Goal: Task Accomplishment & Management: Complete application form

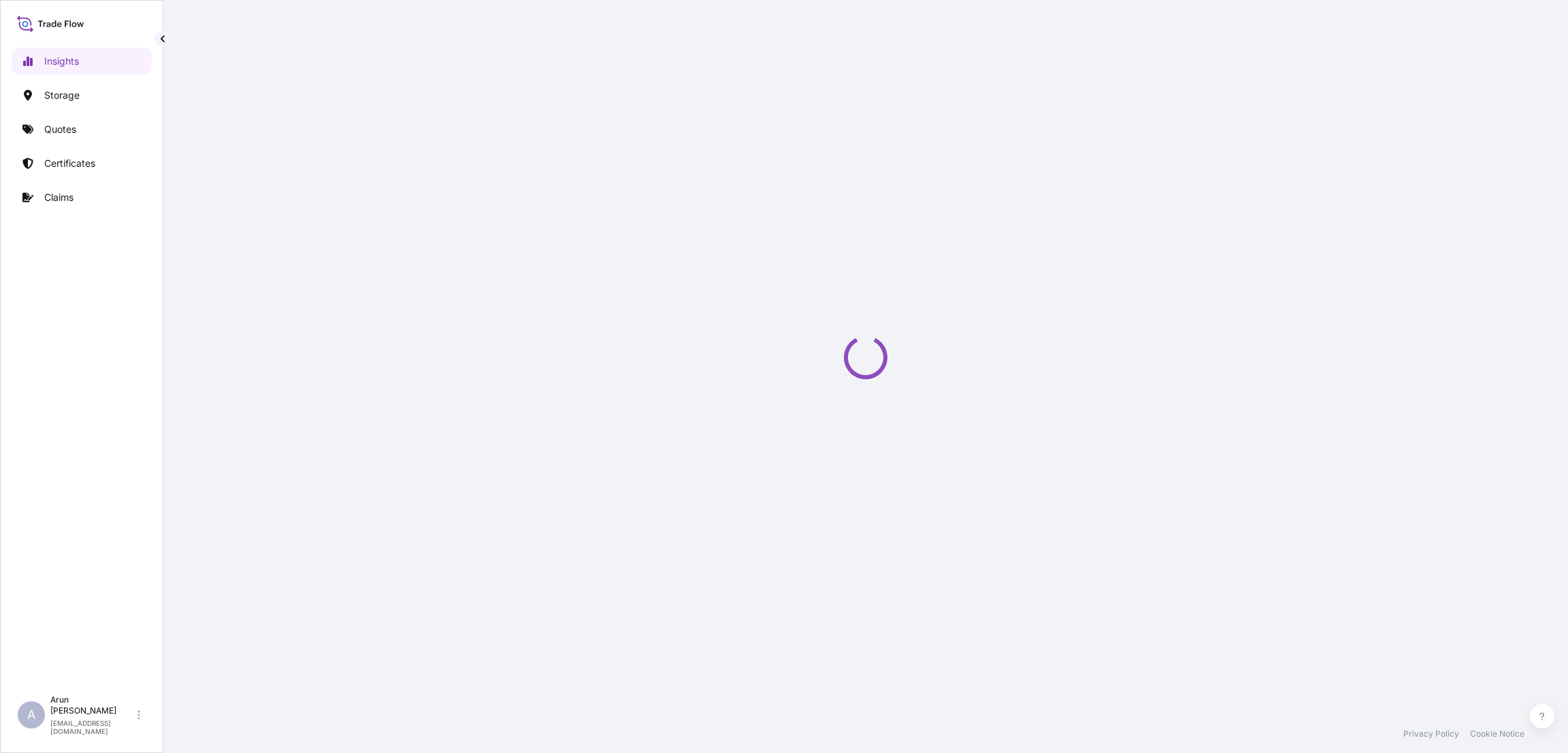
select select "2025"
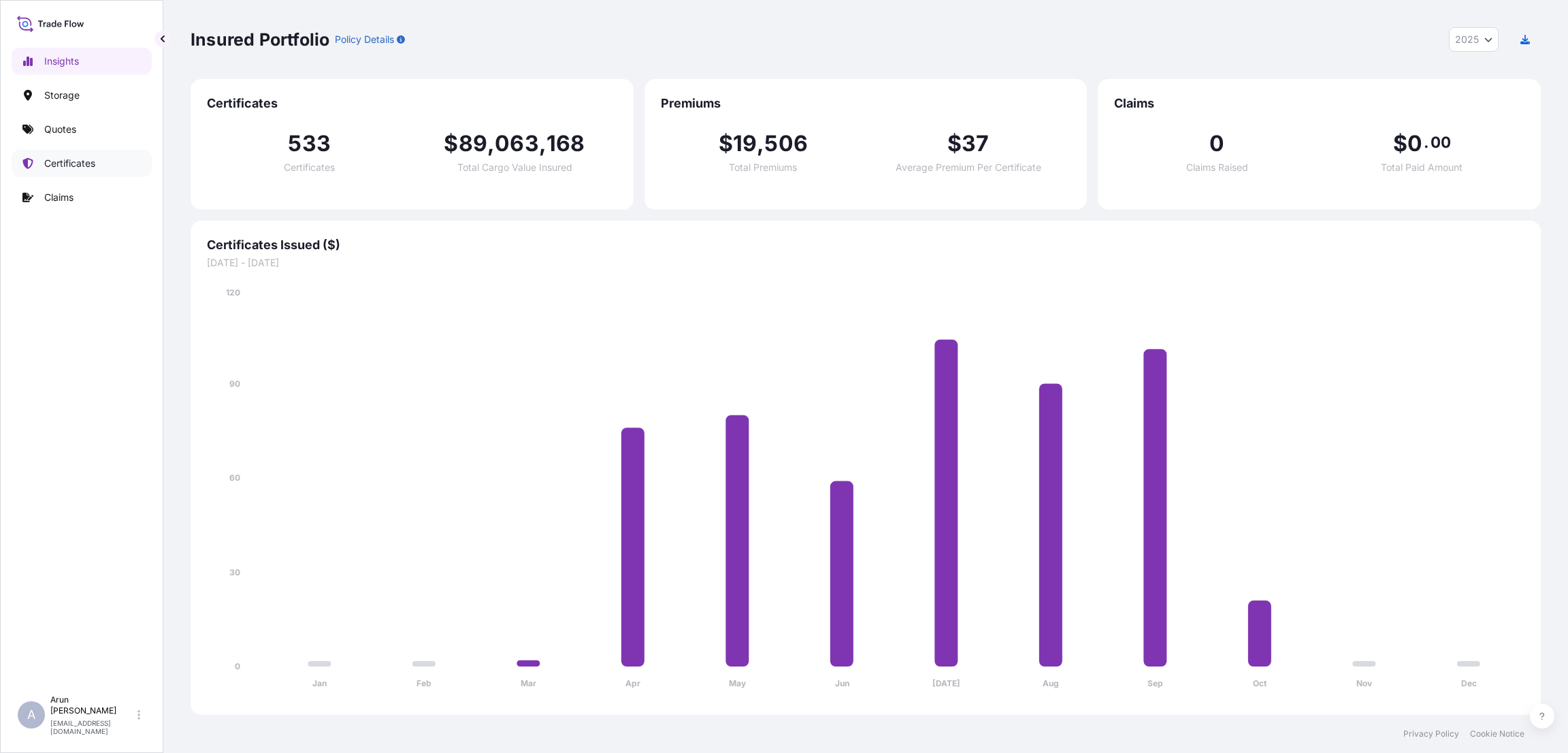
click at [63, 159] on p "Certificates" at bounding box center [70, 163] width 51 height 14
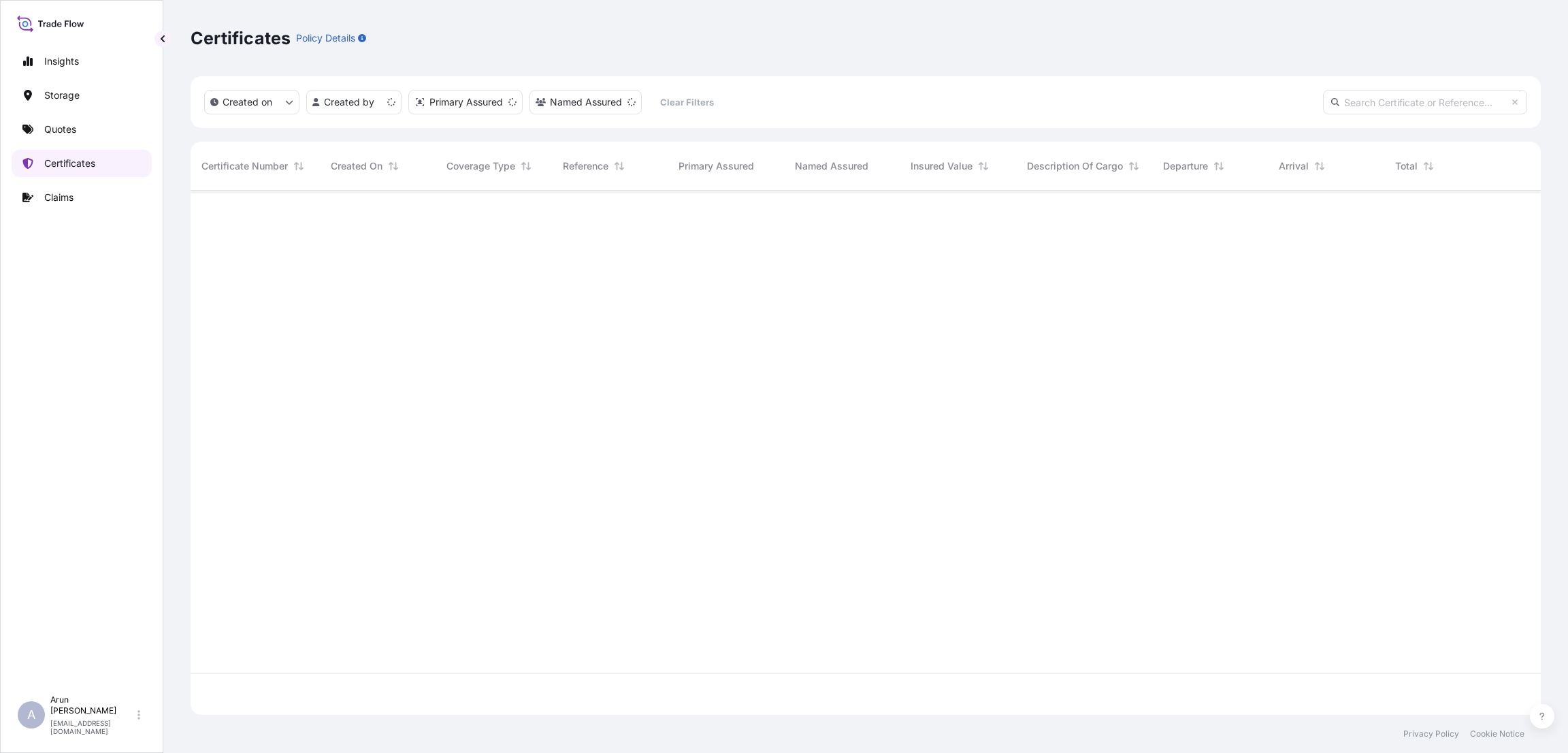
scroll to position [516, 1335]
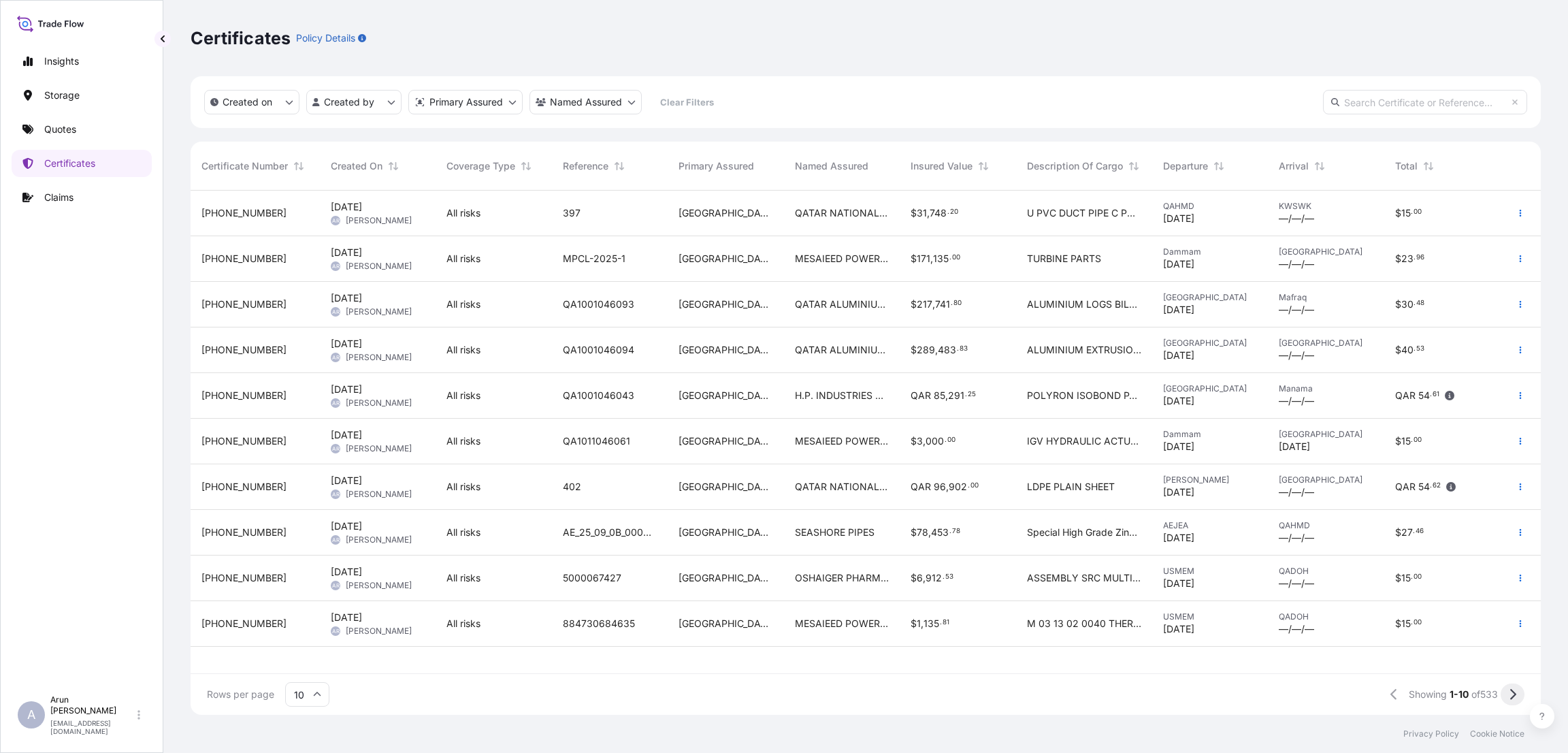
click at [1511, 693] on icon at bounding box center [1512, 694] width 7 height 12
click at [864, 218] on span "QATAR WIRE PRODUCTS CO LLC" at bounding box center [842, 213] width 94 height 14
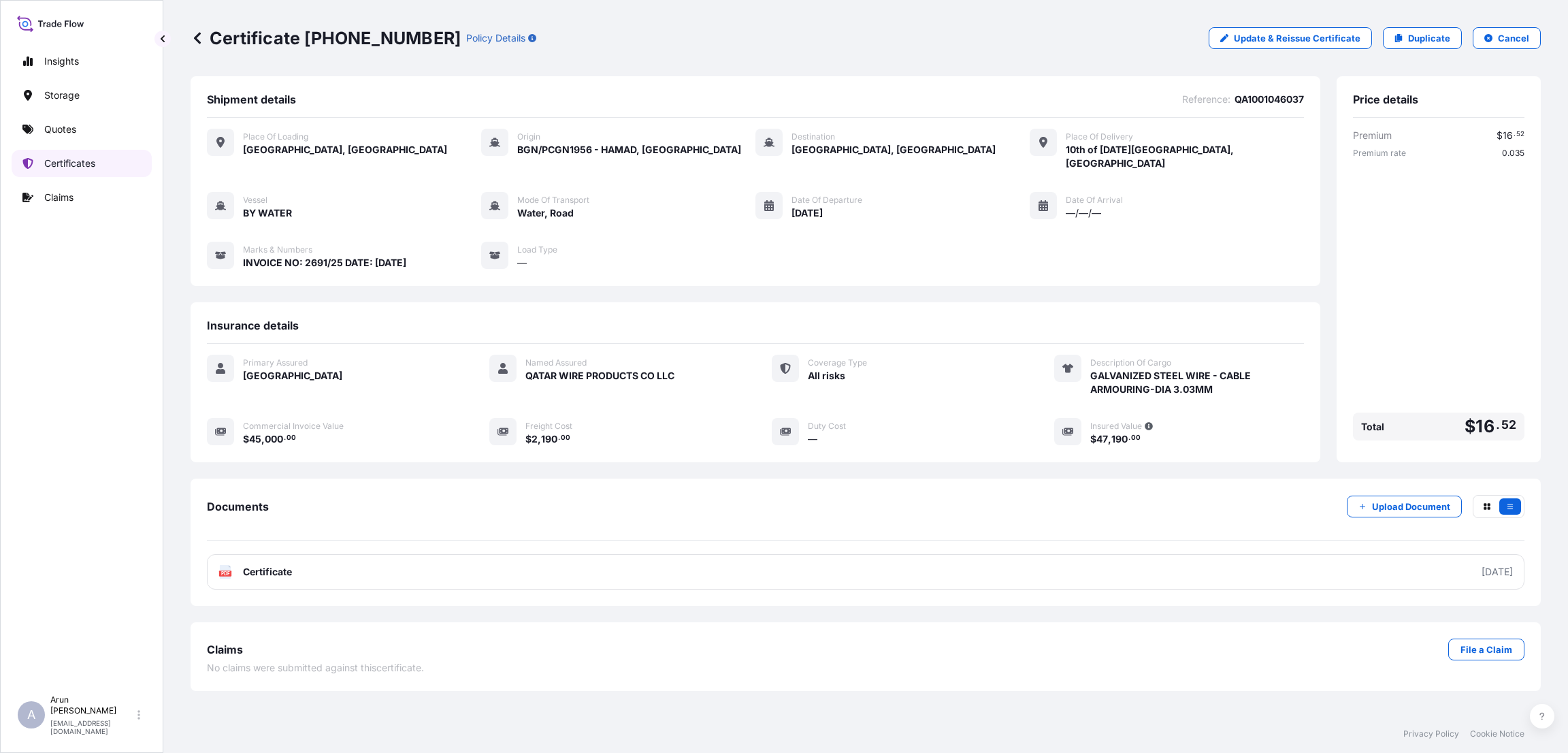
click at [105, 162] on link "Certificates" at bounding box center [81, 163] width 140 height 27
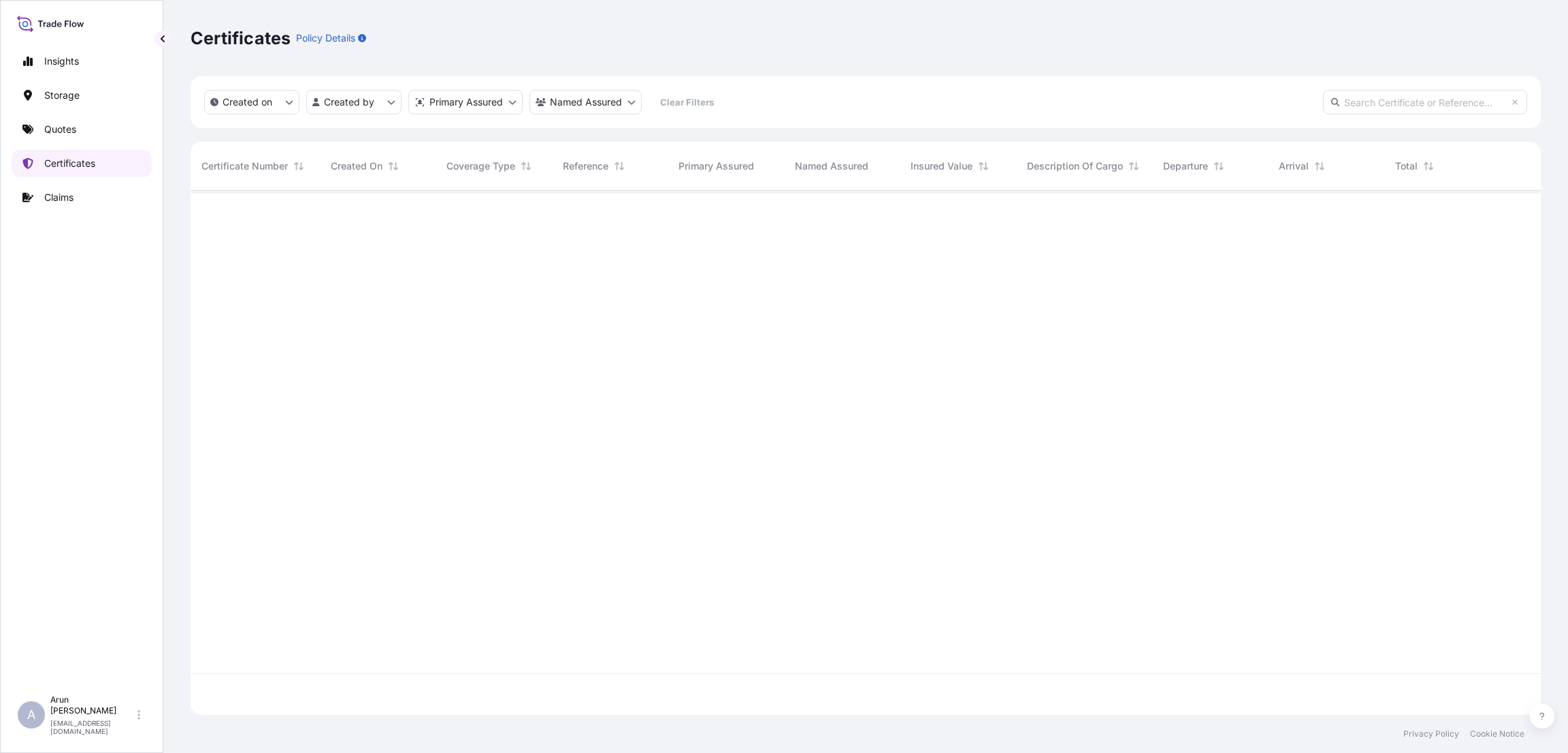
scroll to position [516, 1335]
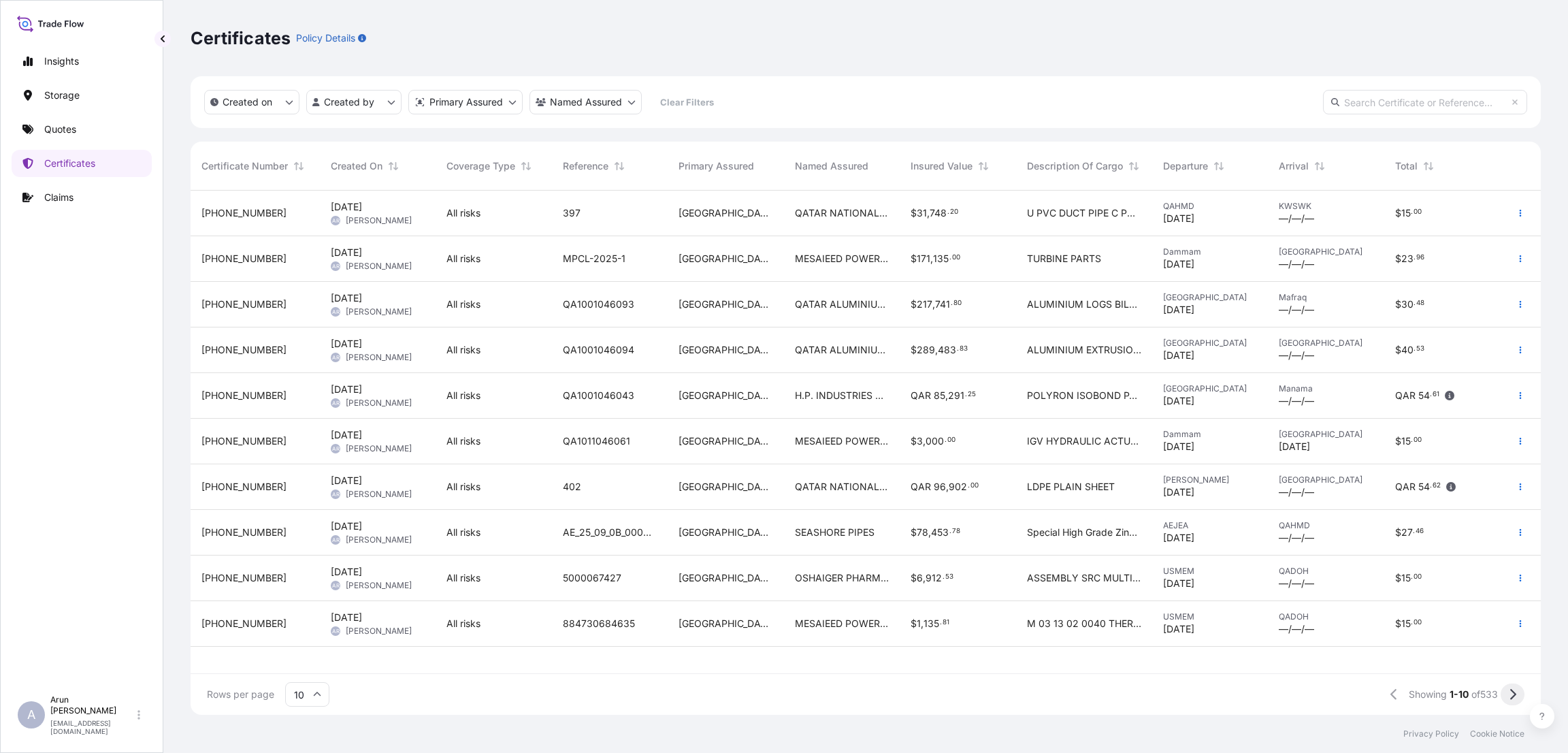
click at [1512, 690] on icon at bounding box center [1512, 694] width 7 height 12
click at [1512, 691] on icon at bounding box center [1513, 693] width 6 height 11
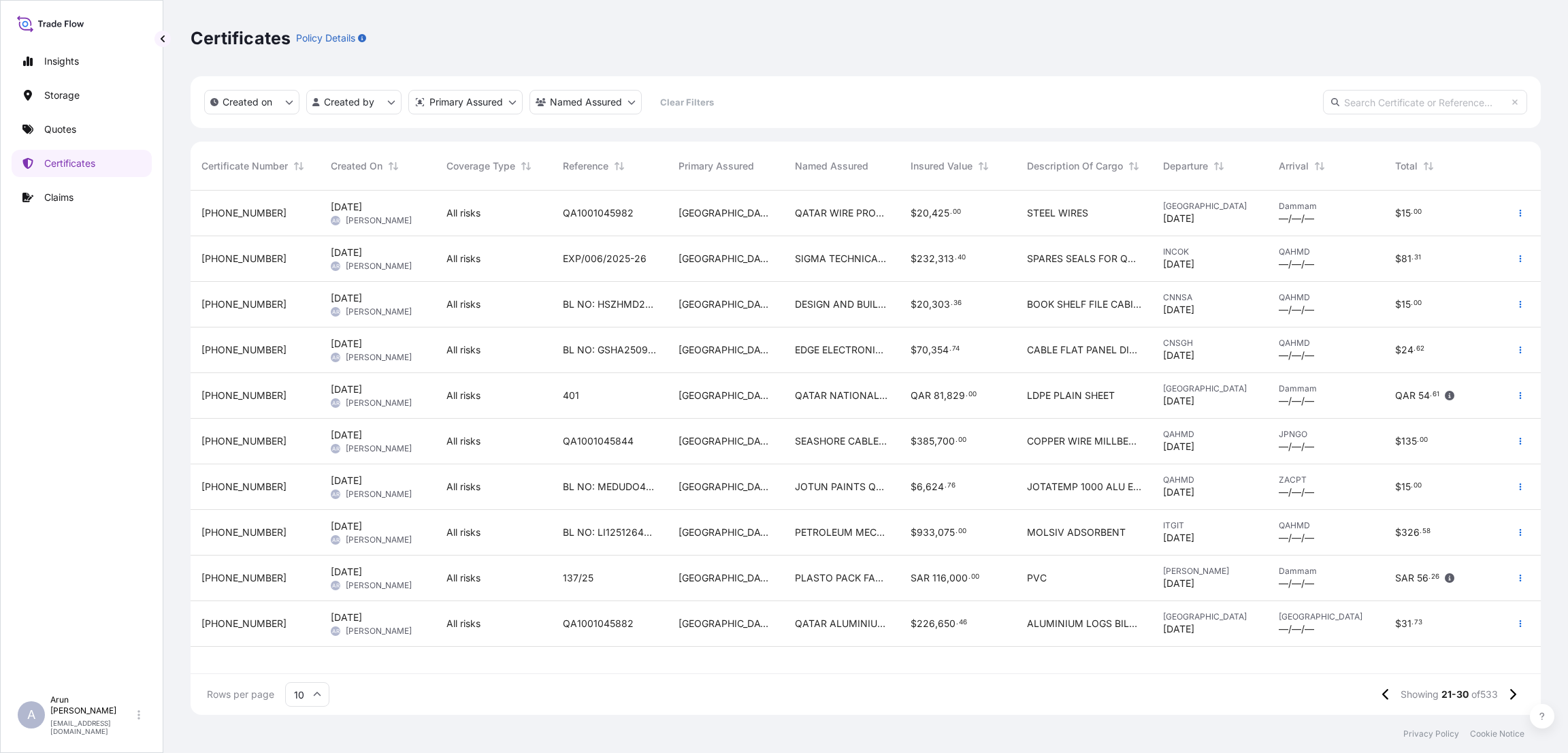
click at [948, 220] on div "$ 20 , 425 . 00" at bounding box center [957, 214] width 116 height 46
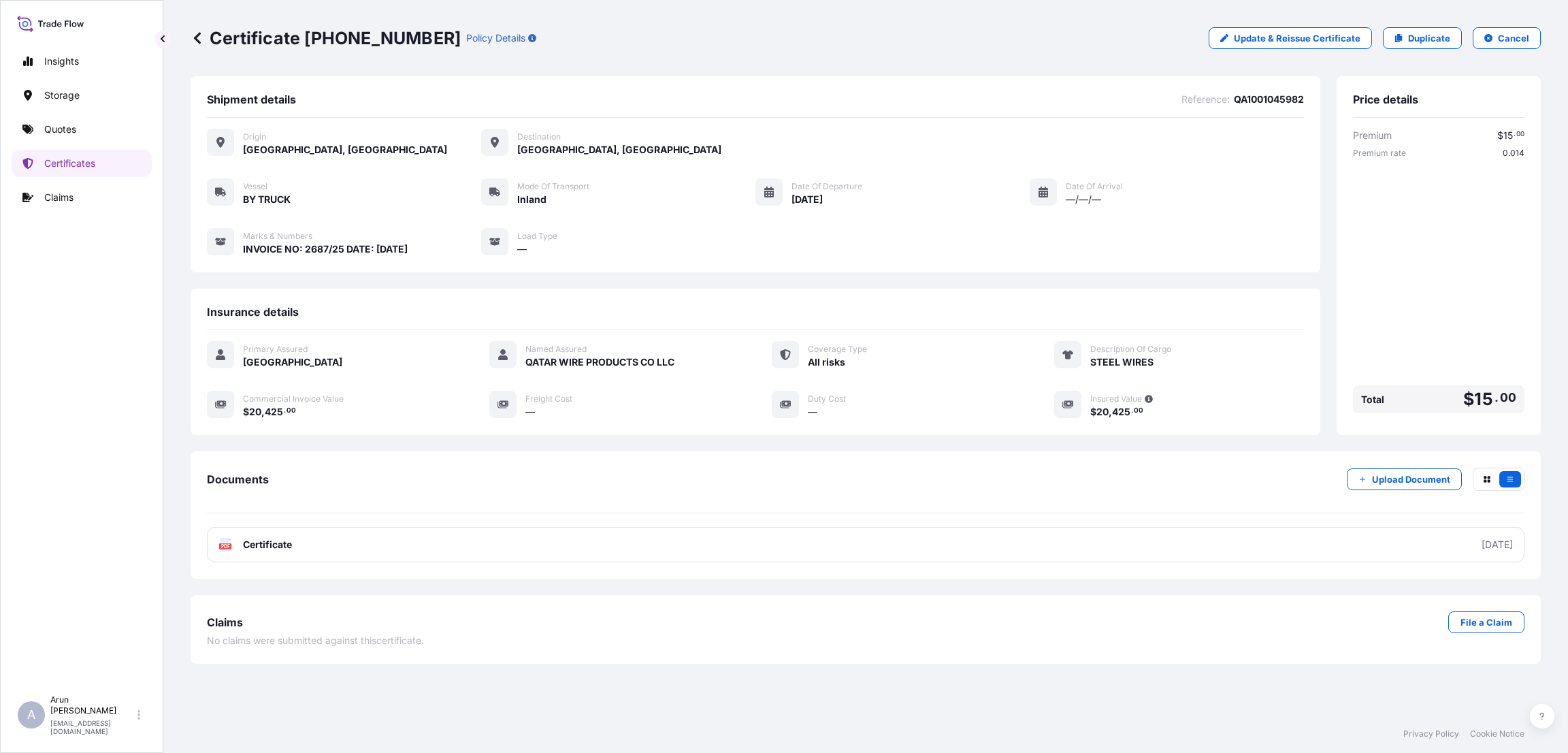
click at [1427, 26] on div "Certificate [PHONE_NUMBER] Policy Details Update & Reissue Certificate Duplicat…" at bounding box center [866, 38] width 1351 height 76
click at [1423, 29] on link "Duplicate" at bounding box center [1423, 38] width 79 height 22
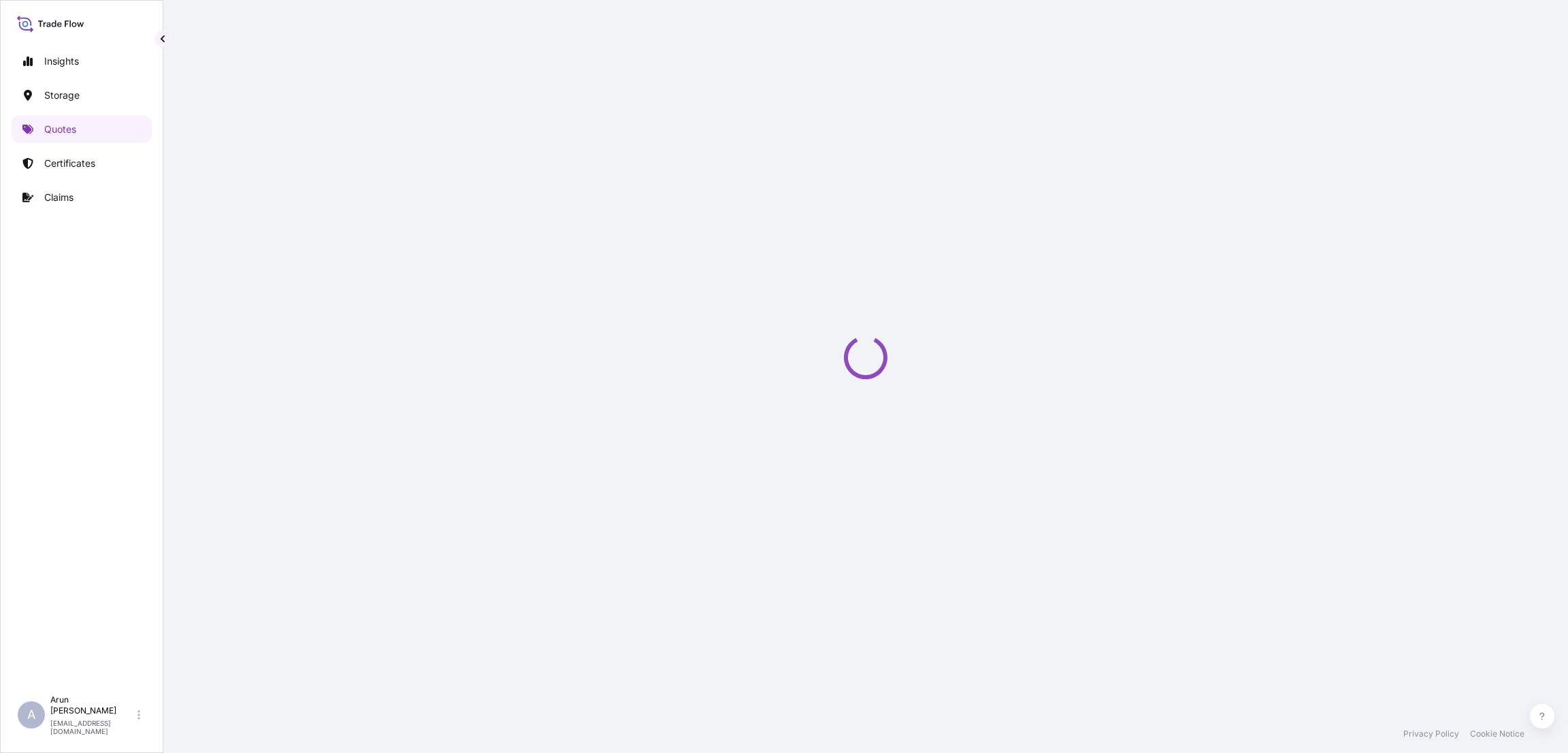
select select "Inland"
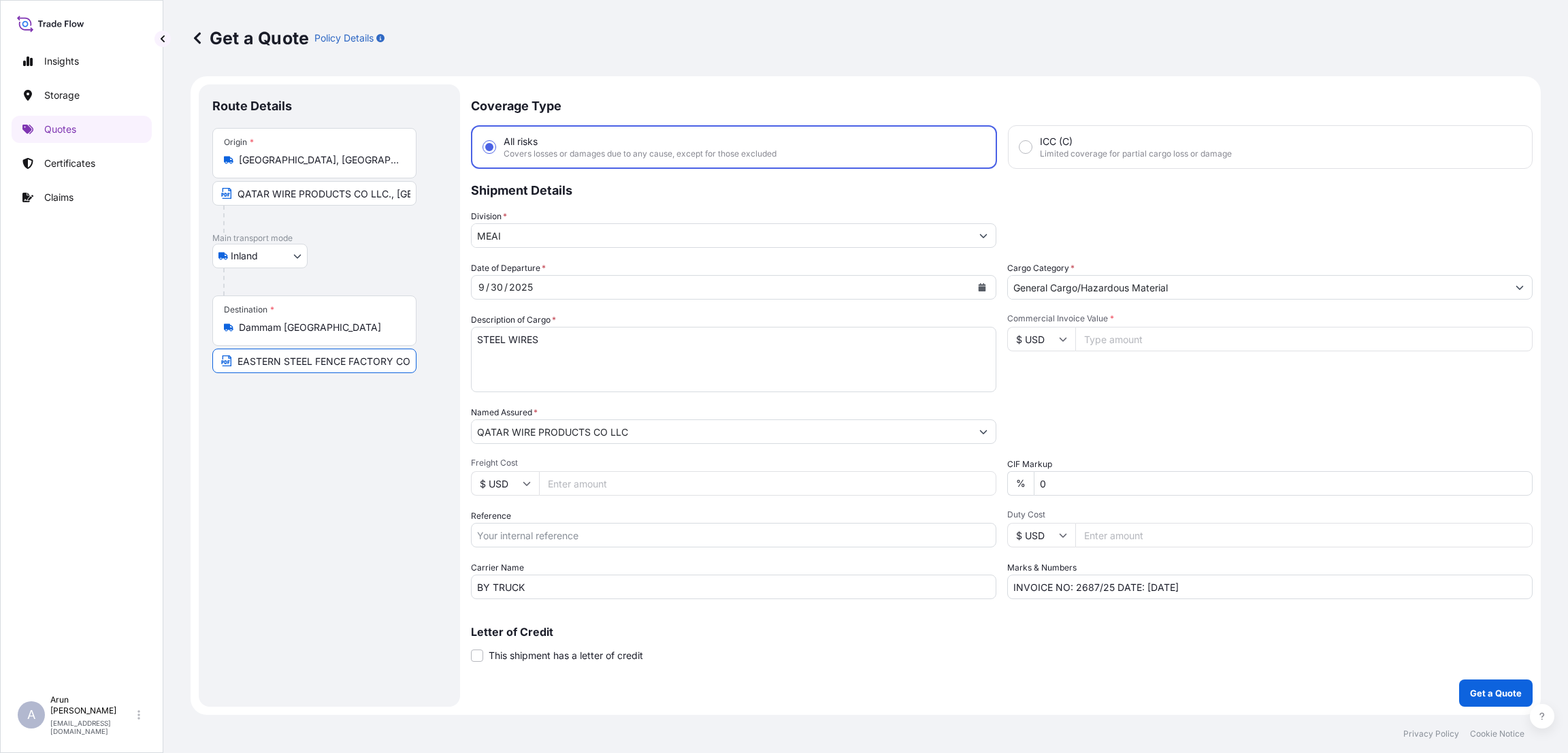
scroll to position [0, 147]
drag, startPoint x: 235, startPoint y: 357, endPoint x: 434, endPoint y: 365, distance: 199.2
click at [434, 365] on div "Destination * [GEOGRAPHIC_DATA] [GEOGRAPHIC_DATA] EASTERN STEEL FENCE FACTORY C…" at bounding box center [330, 333] width 234 height 78
type input "S"
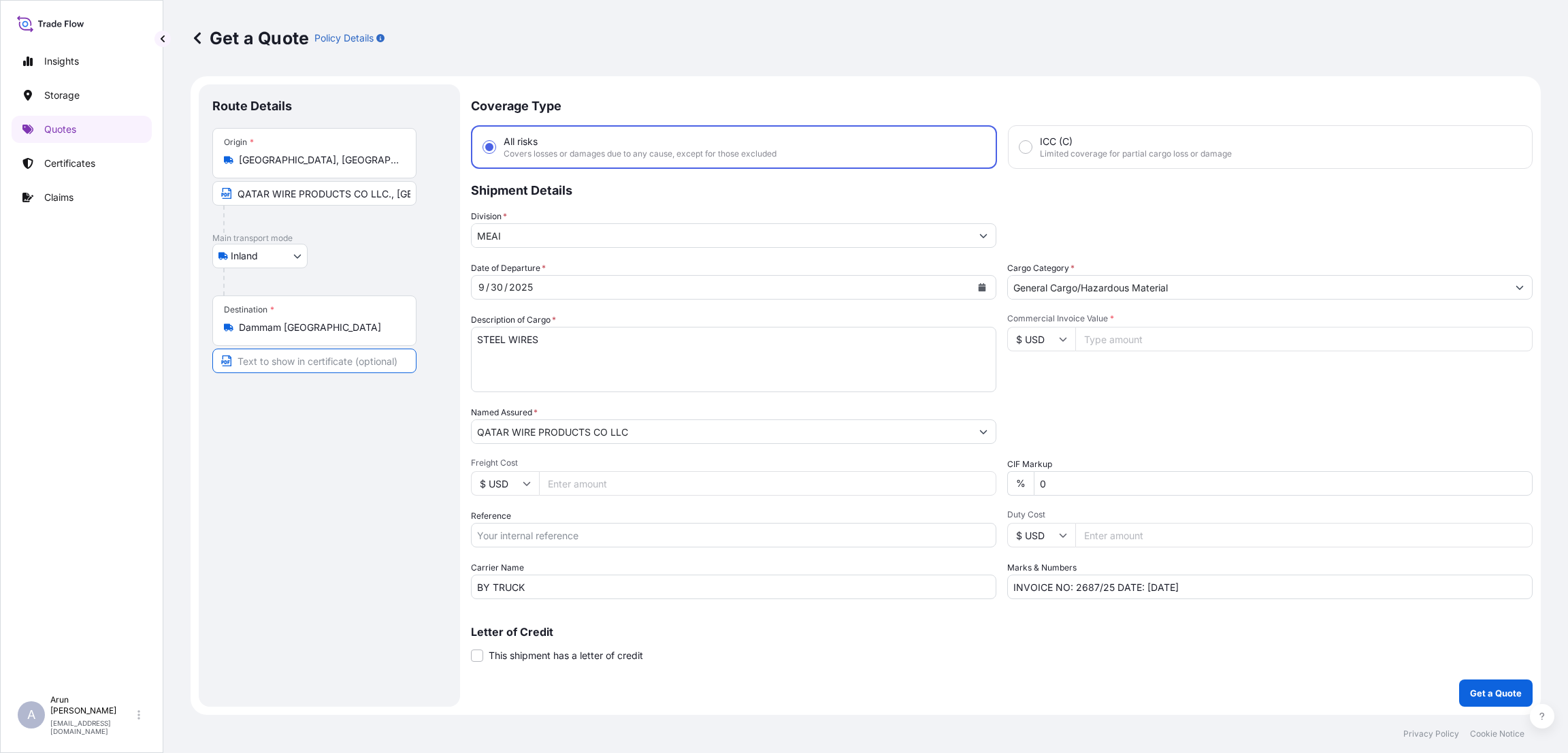
click at [1108, 332] on input "Commercial Invoice Value *" at bounding box center [1304, 339] width 457 height 25
type input "20500"
click at [602, 473] on input "Freight Cost" at bounding box center [768, 483] width 457 height 25
type input "600"
click at [1098, 583] on input "INVOICE NO: 2687/25 DATE: [DATE]" at bounding box center [1270, 587] width 525 height 25
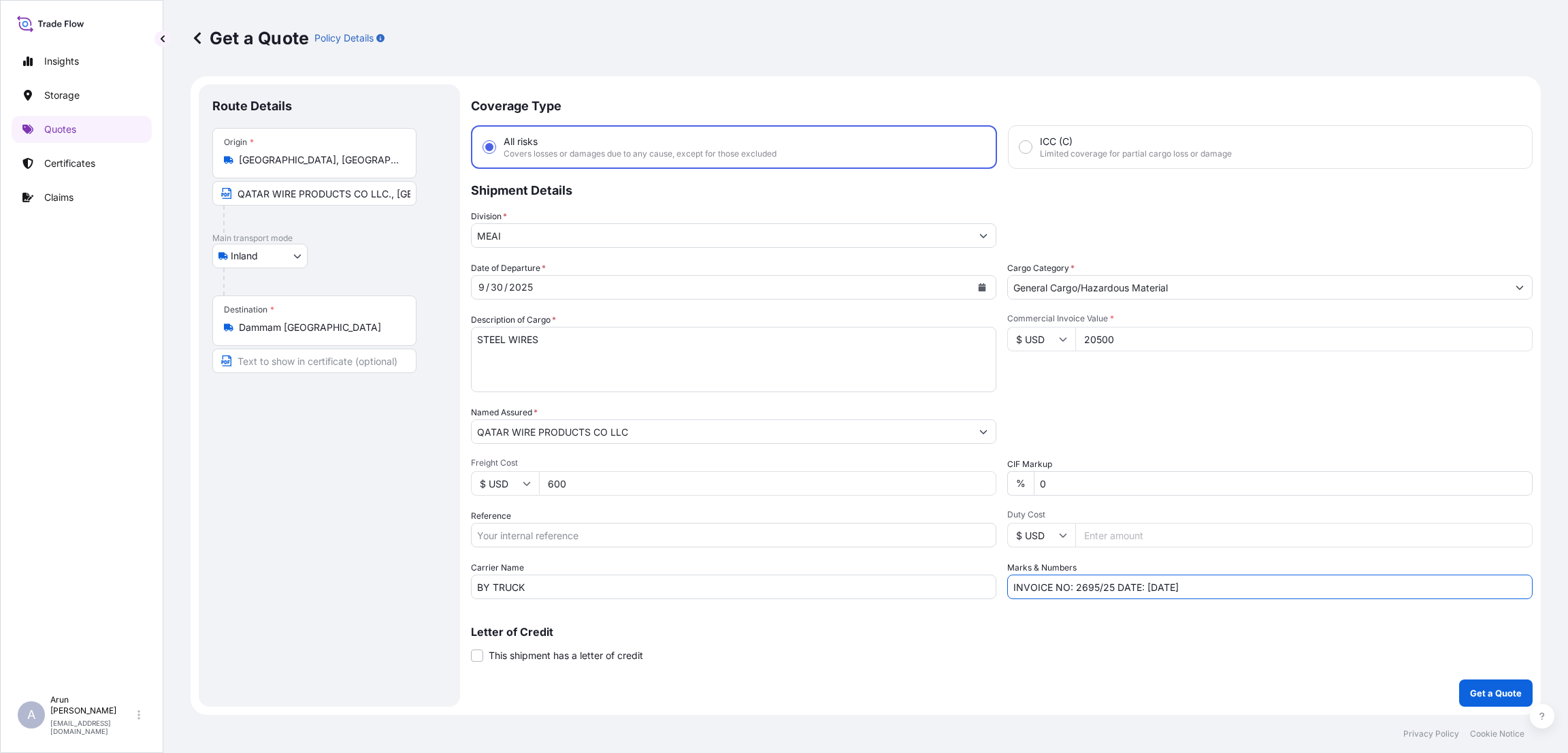
click at [1154, 587] on input "INVOICE NO: 2695/25 DATE: [DATE]" at bounding box center [1270, 587] width 525 height 25
type input "INVOICE NO: 2695/25 DATE: [DATE]"
click at [1485, 692] on p "Get a Quote" at bounding box center [1496, 692] width 52 height 14
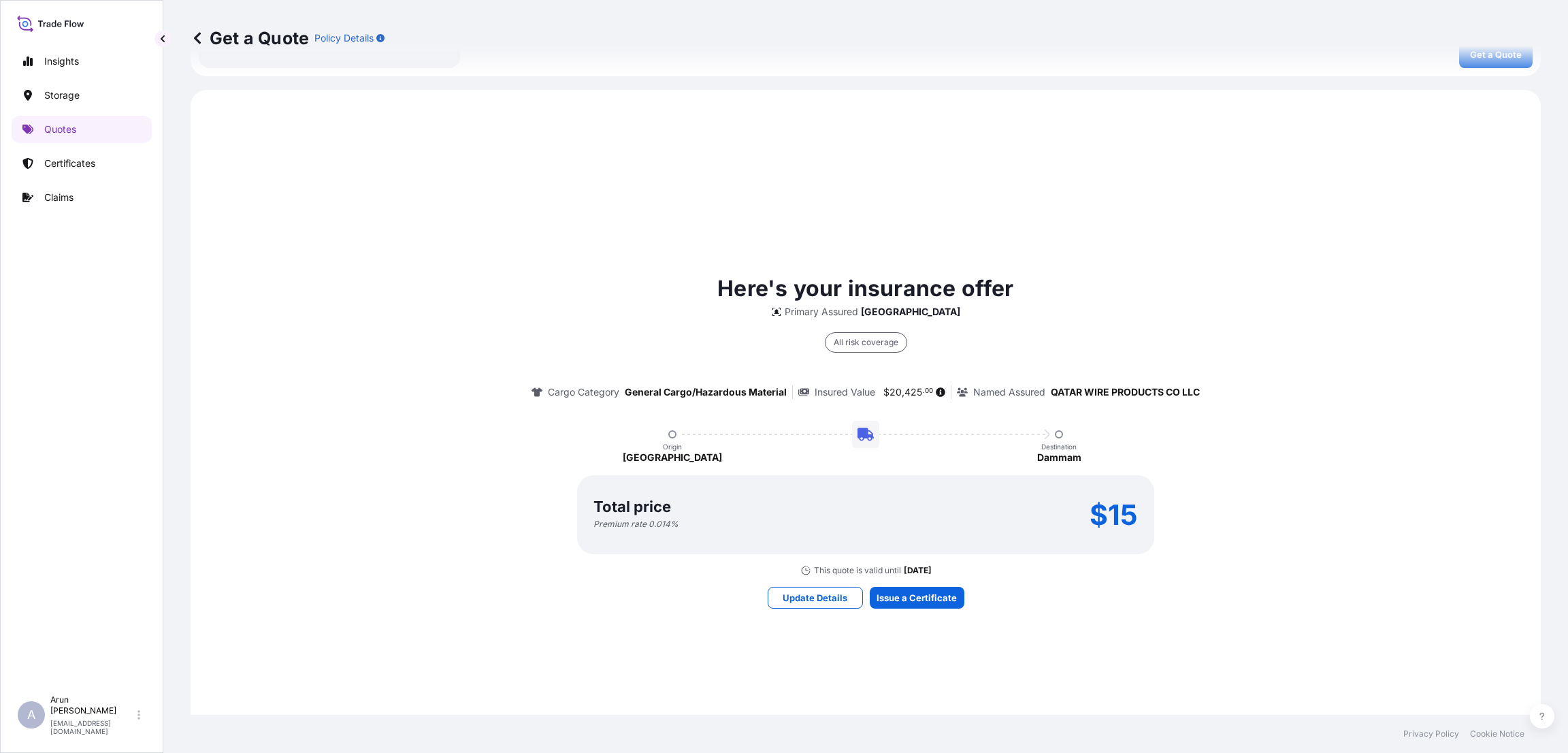
scroll to position [737, 0]
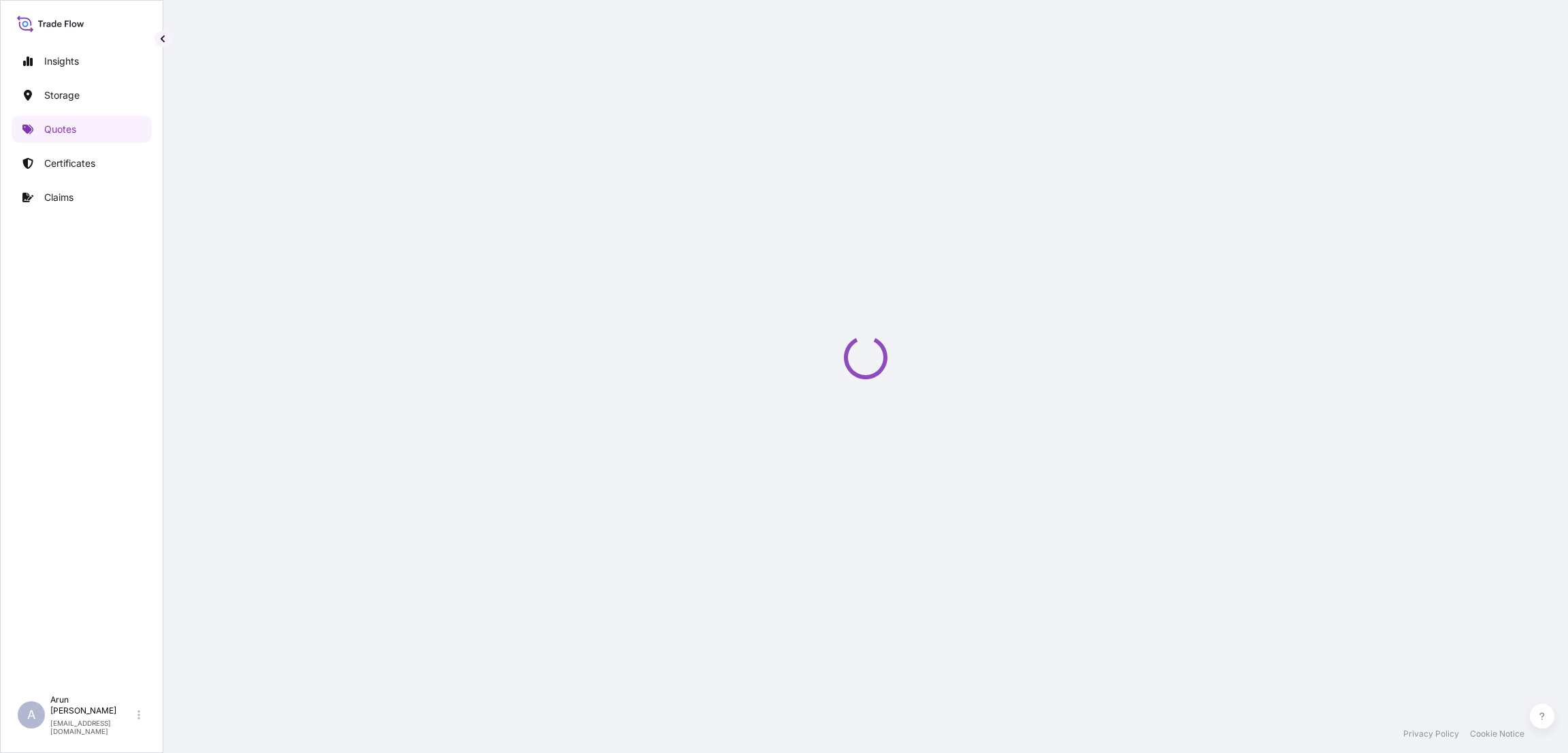
select select "Inland"
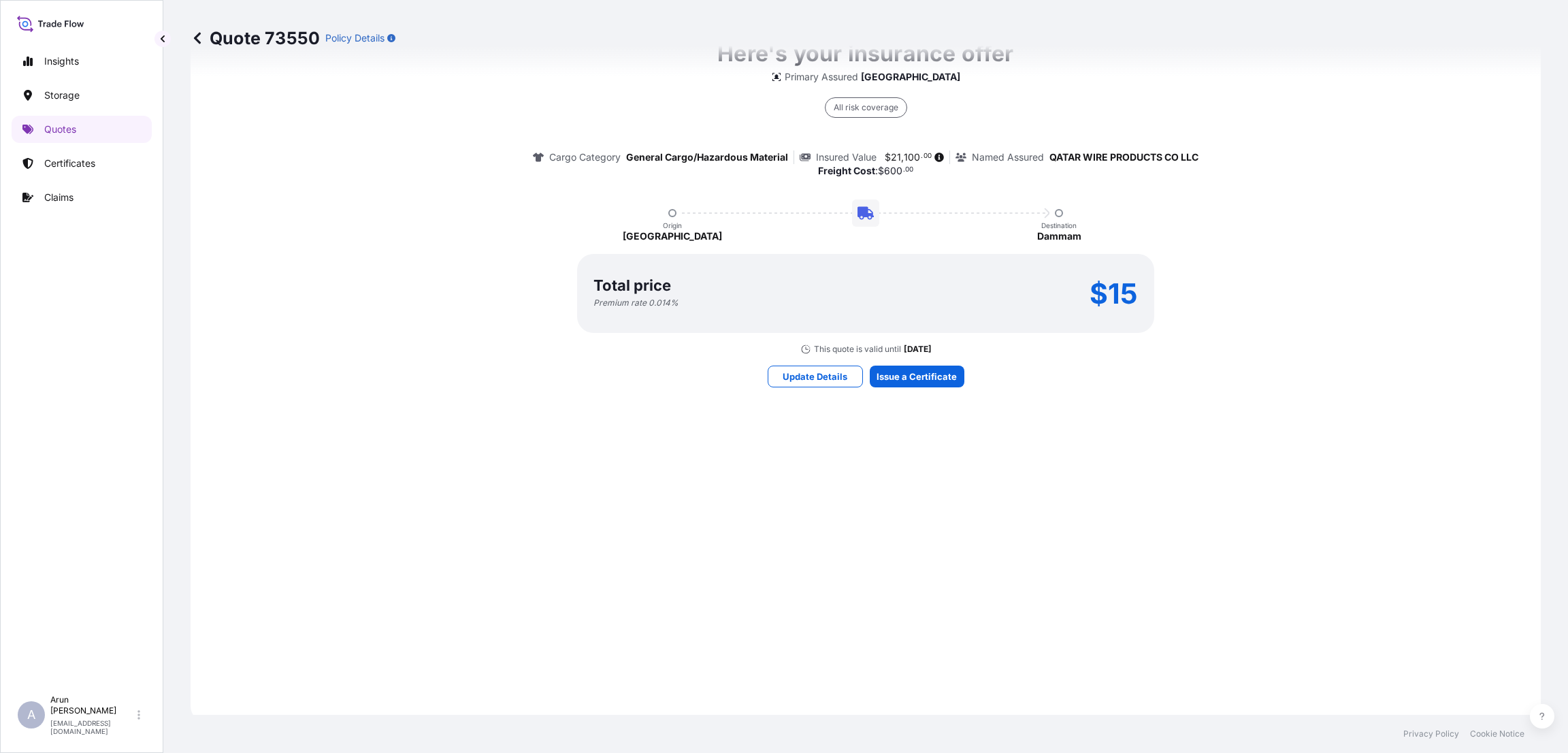
scroll to position [1026, 0]
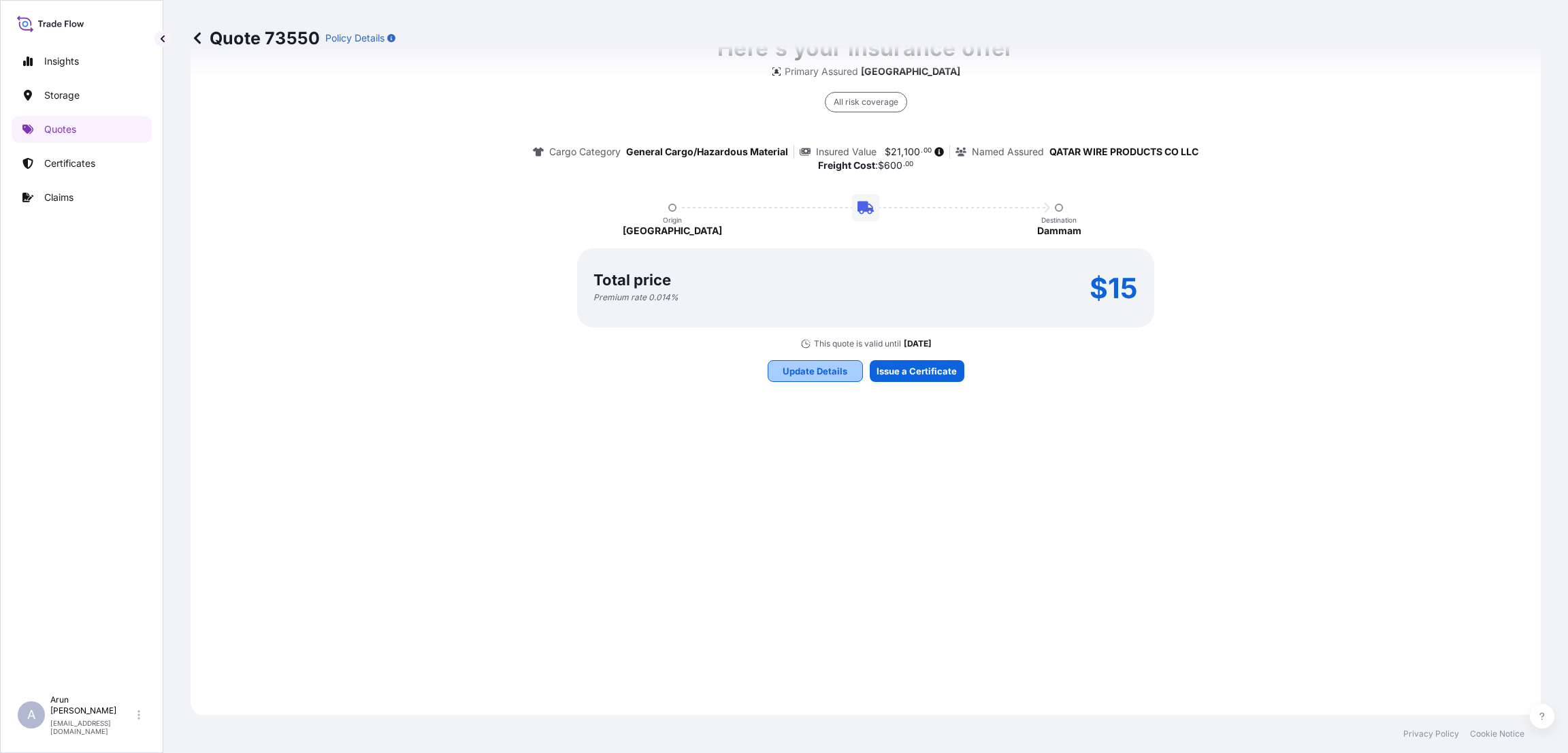
click at [809, 372] on p "Update Details" at bounding box center [815, 370] width 65 height 14
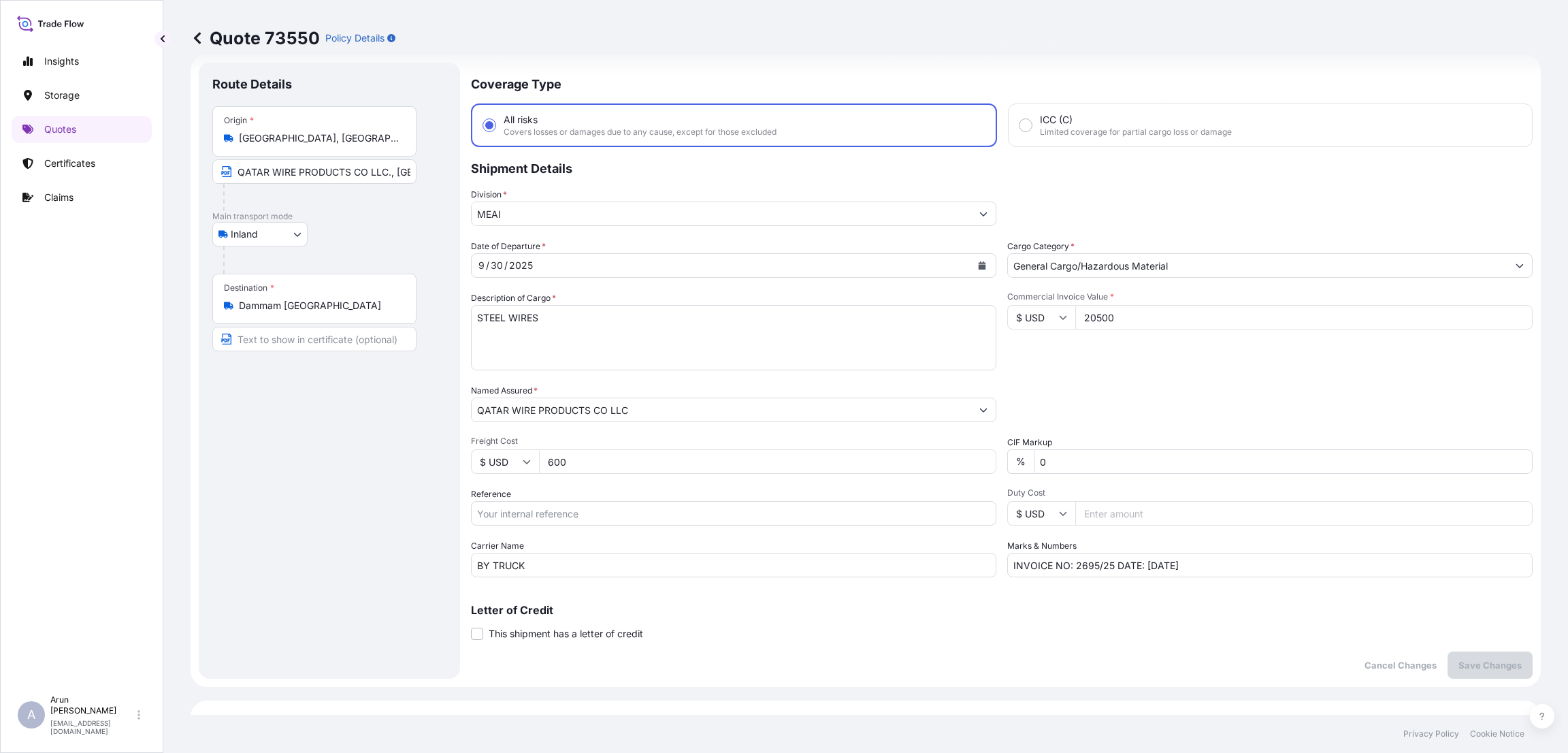
scroll to position [0, 0]
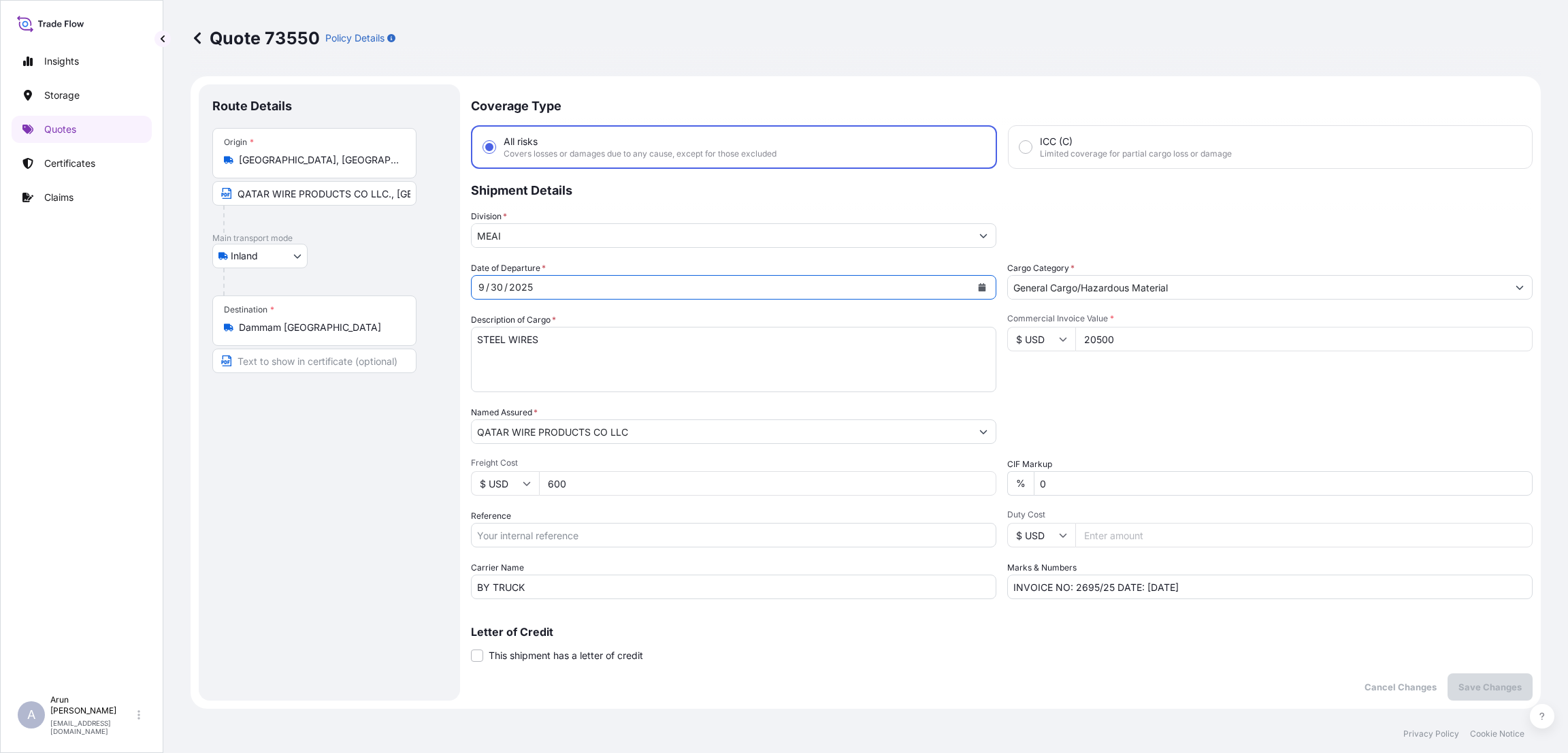
click at [557, 291] on div "[DATE]" at bounding box center [722, 288] width 500 height 25
click at [532, 281] on div "[DATE]" at bounding box center [722, 288] width 500 height 25
click at [557, 283] on div "[DATE]" at bounding box center [722, 288] width 500 height 25
click at [979, 286] on icon "Calendar" at bounding box center [982, 287] width 7 height 8
click at [633, 324] on button "Next" at bounding box center [645, 325] width 30 height 22
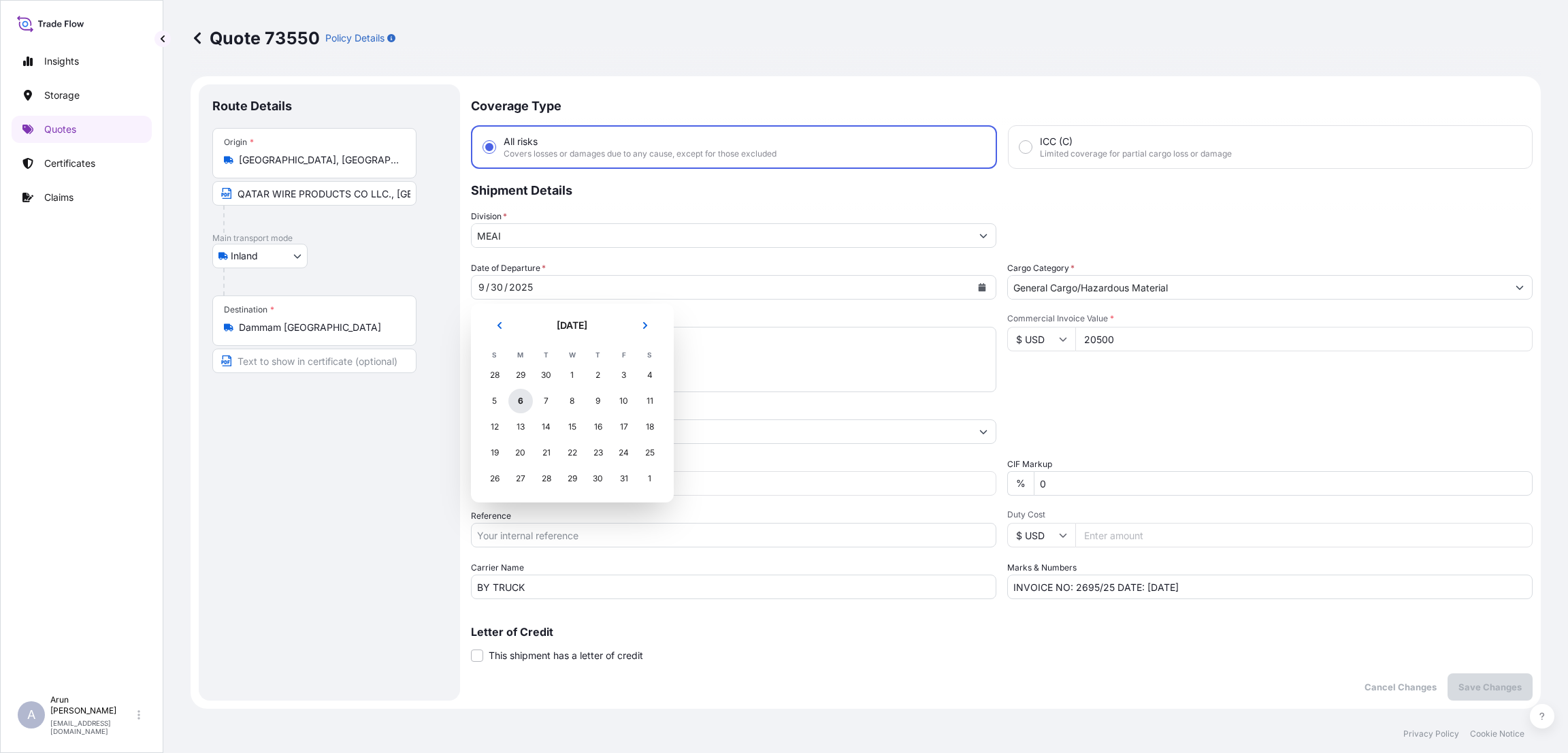
click at [514, 398] on div "6" at bounding box center [520, 401] width 25 height 25
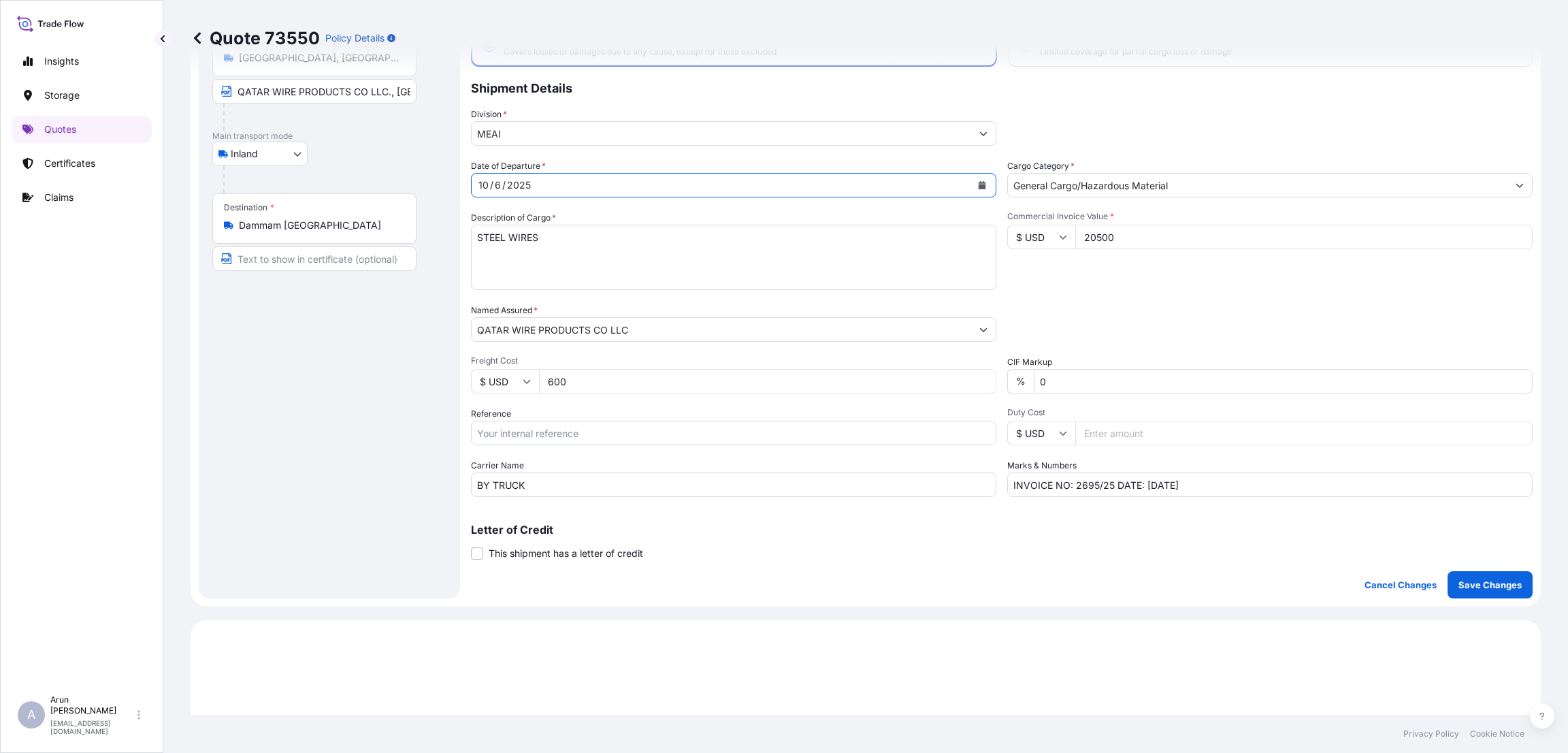
scroll to position [204, 0]
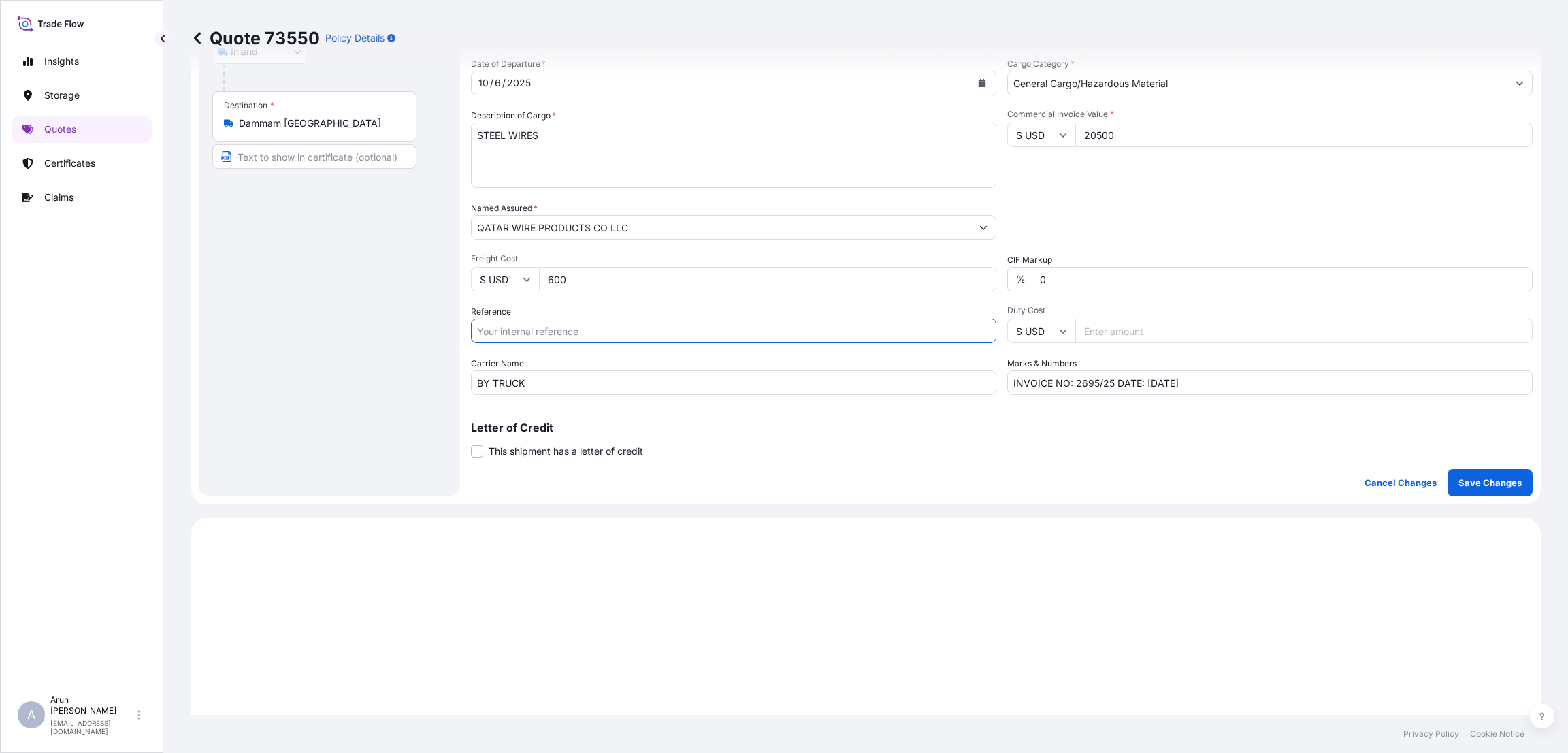
click at [541, 322] on input "Reference" at bounding box center [734, 331] width 525 height 25
paste input "QA1001046103"
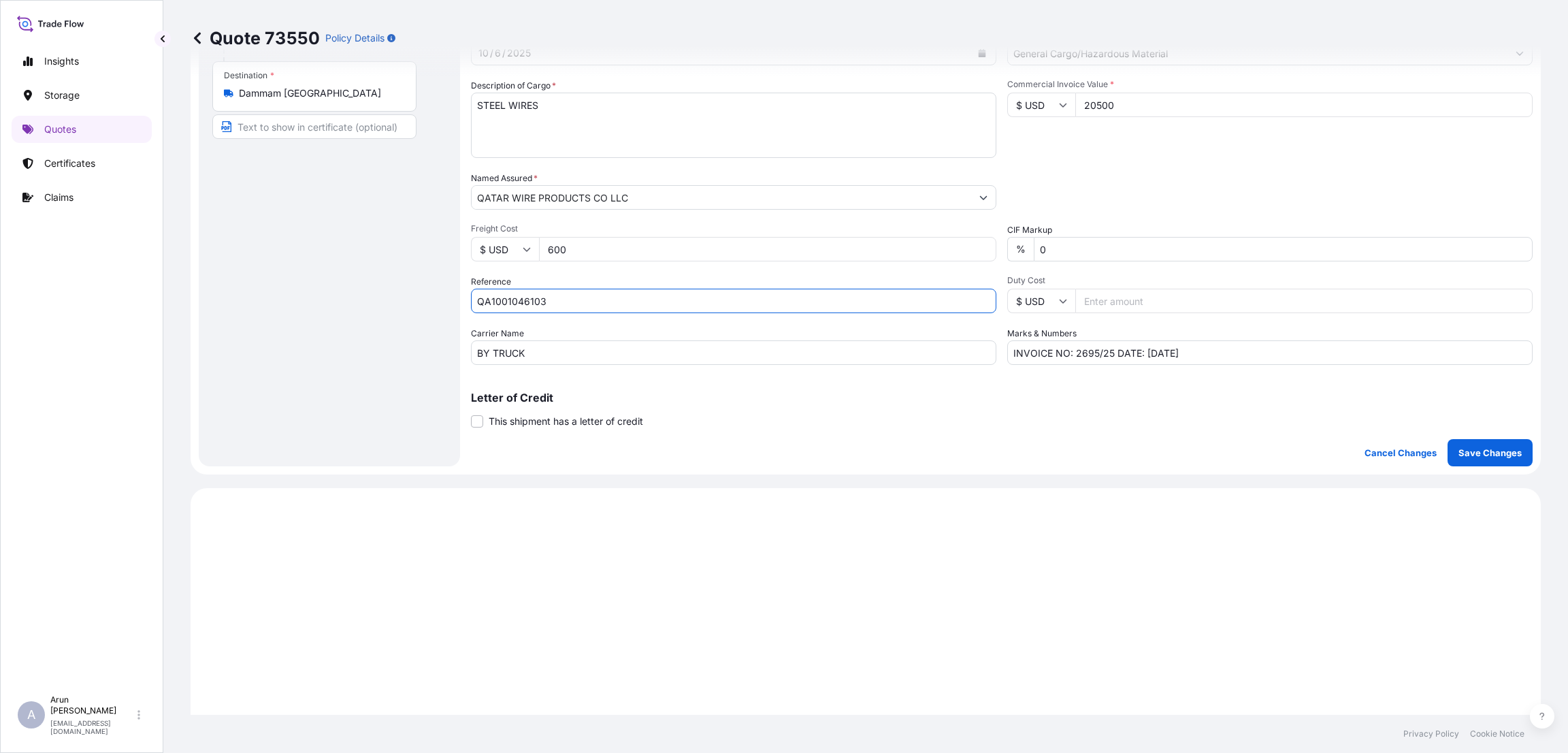
scroll to position [306, 0]
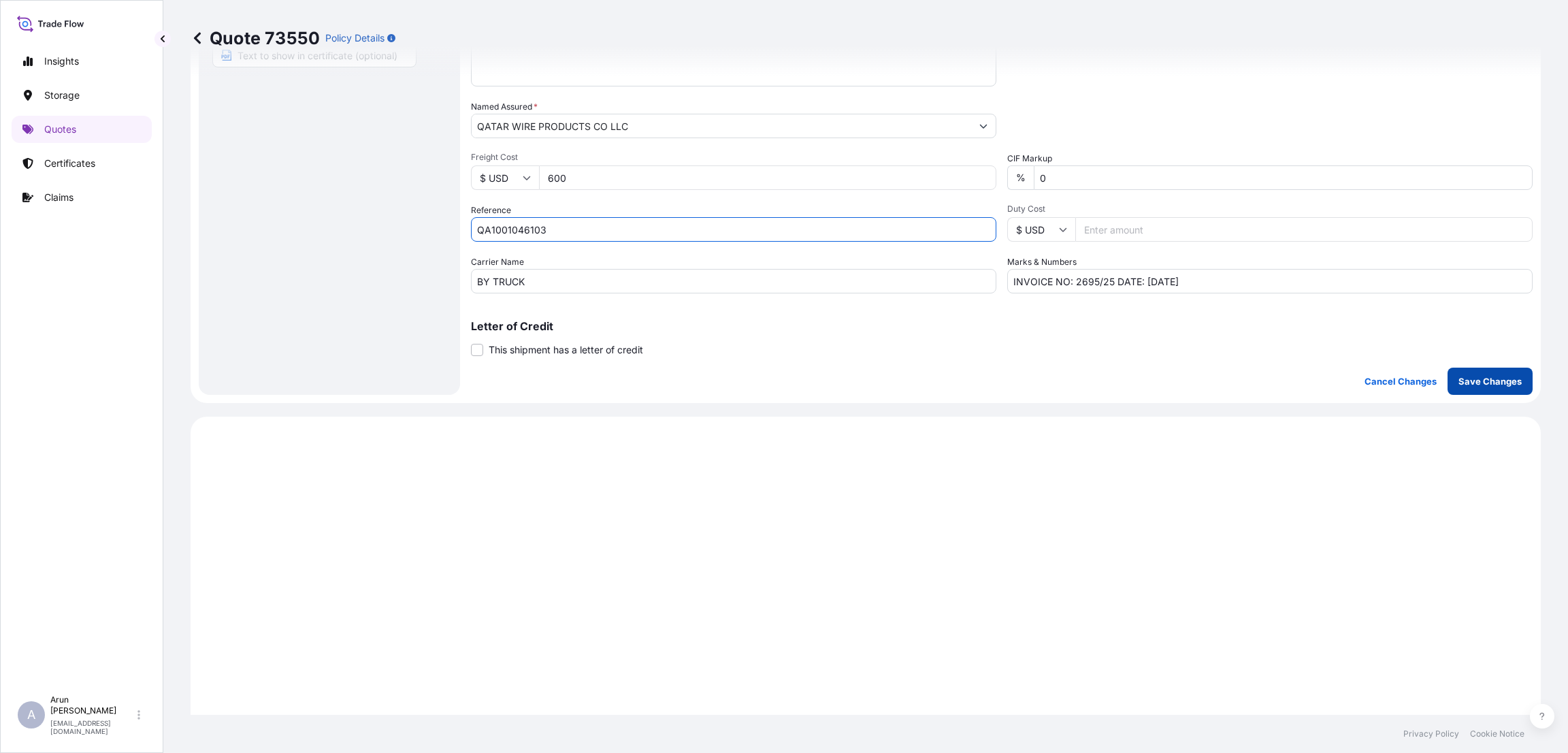
type input "QA1001046103"
click at [1486, 372] on button "Save Changes" at bounding box center [1490, 380] width 85 height 27
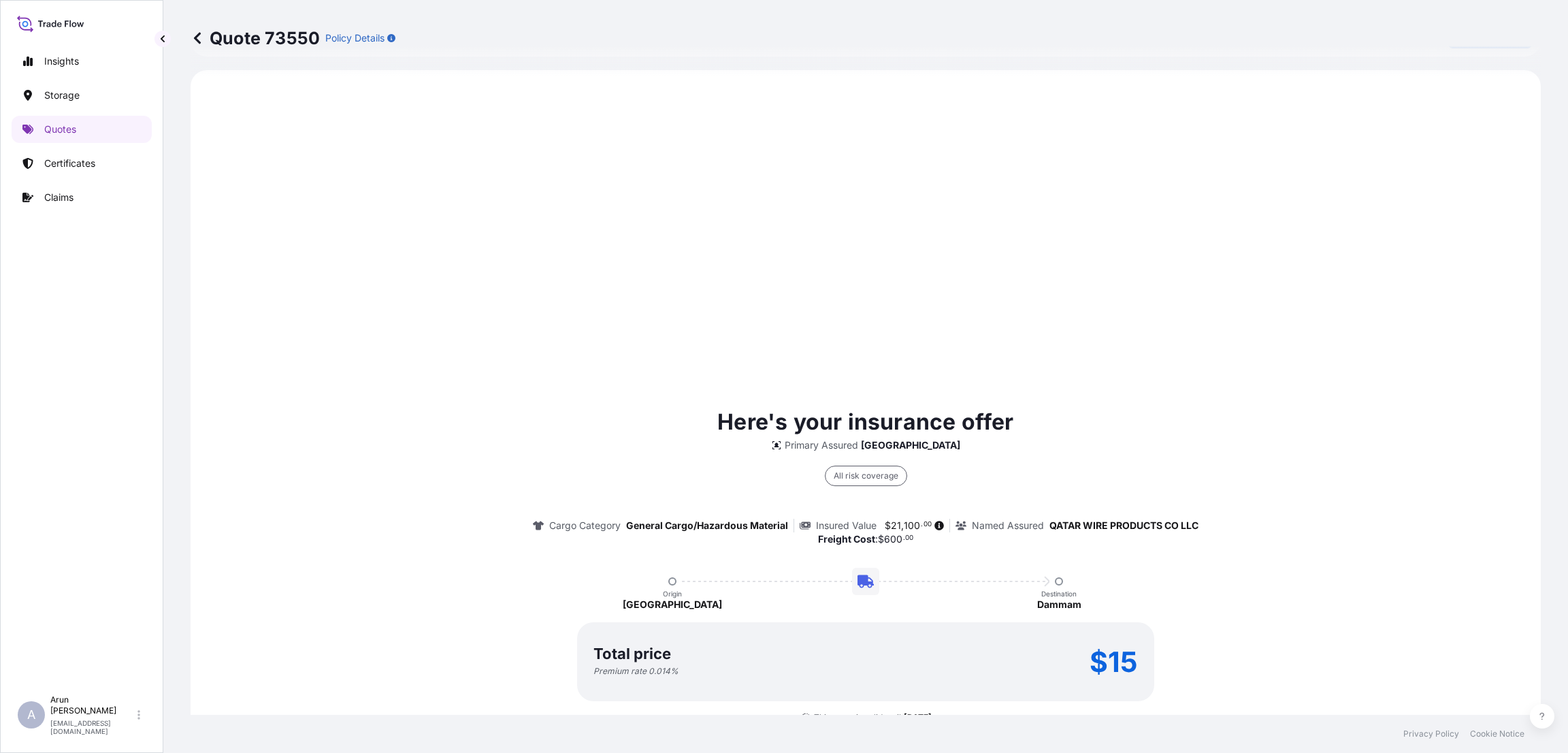
scroll to position [652, 0]
select select "Inland"
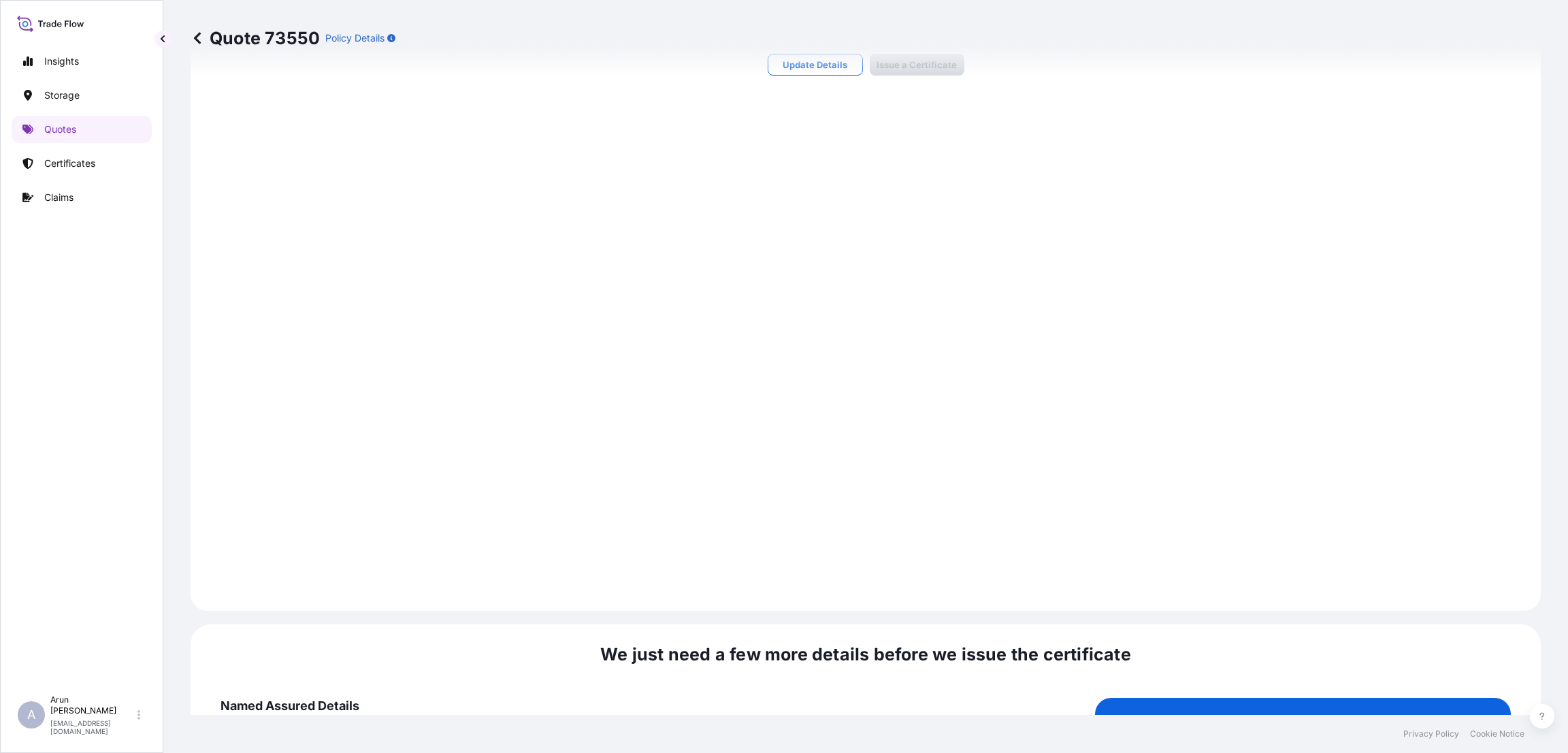
scroll to position [1826, 0]
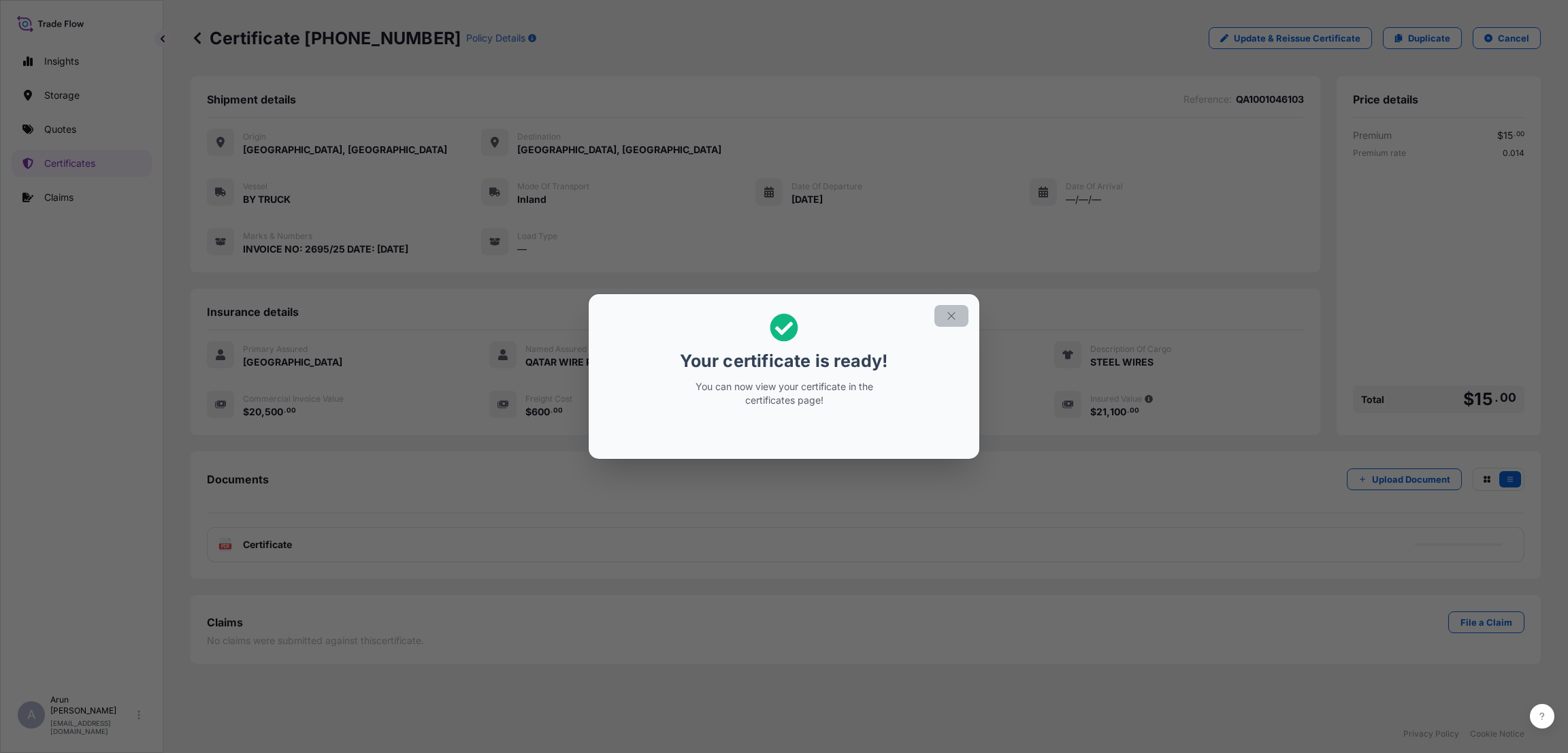
click at [955, 316] on icon "button" at bounding box center [952, 315] width 12 height 12
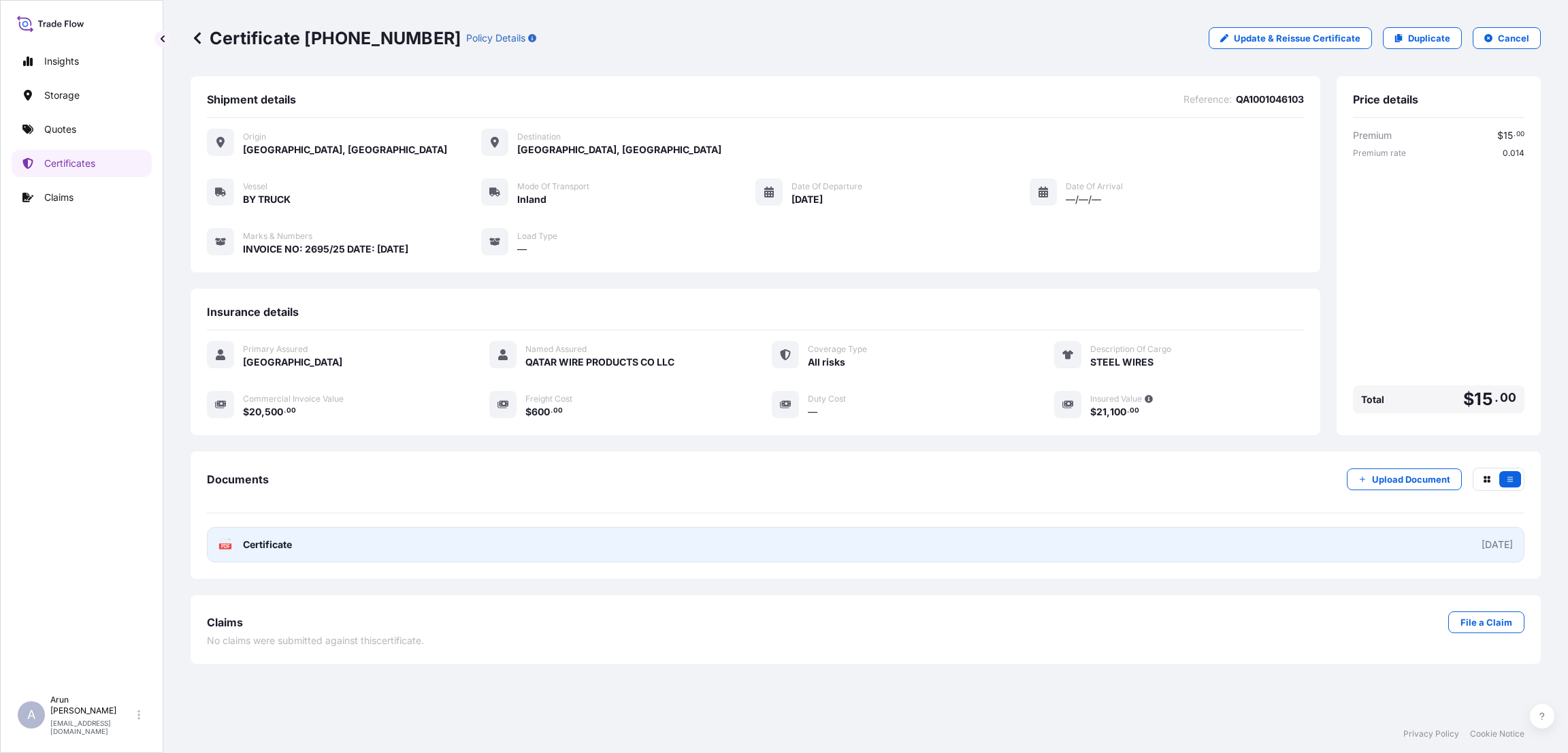
click at [512, 544] on link "PDF Certificate [DATE]" at bounding box center [866, 544] width 1318 height 35
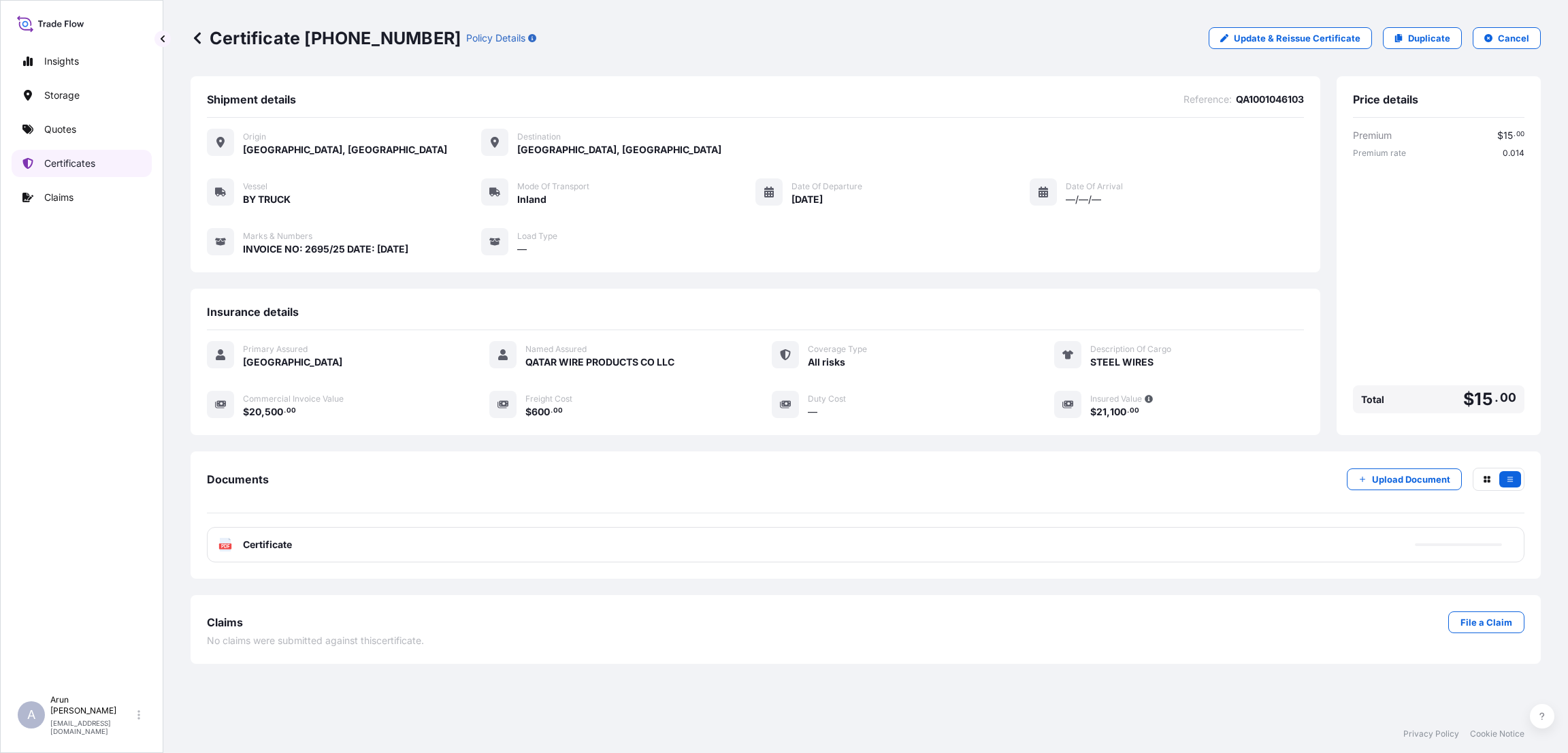
click at [99, 166] on link "Certificates" at bounding box center [81, 163] width 140 height 27
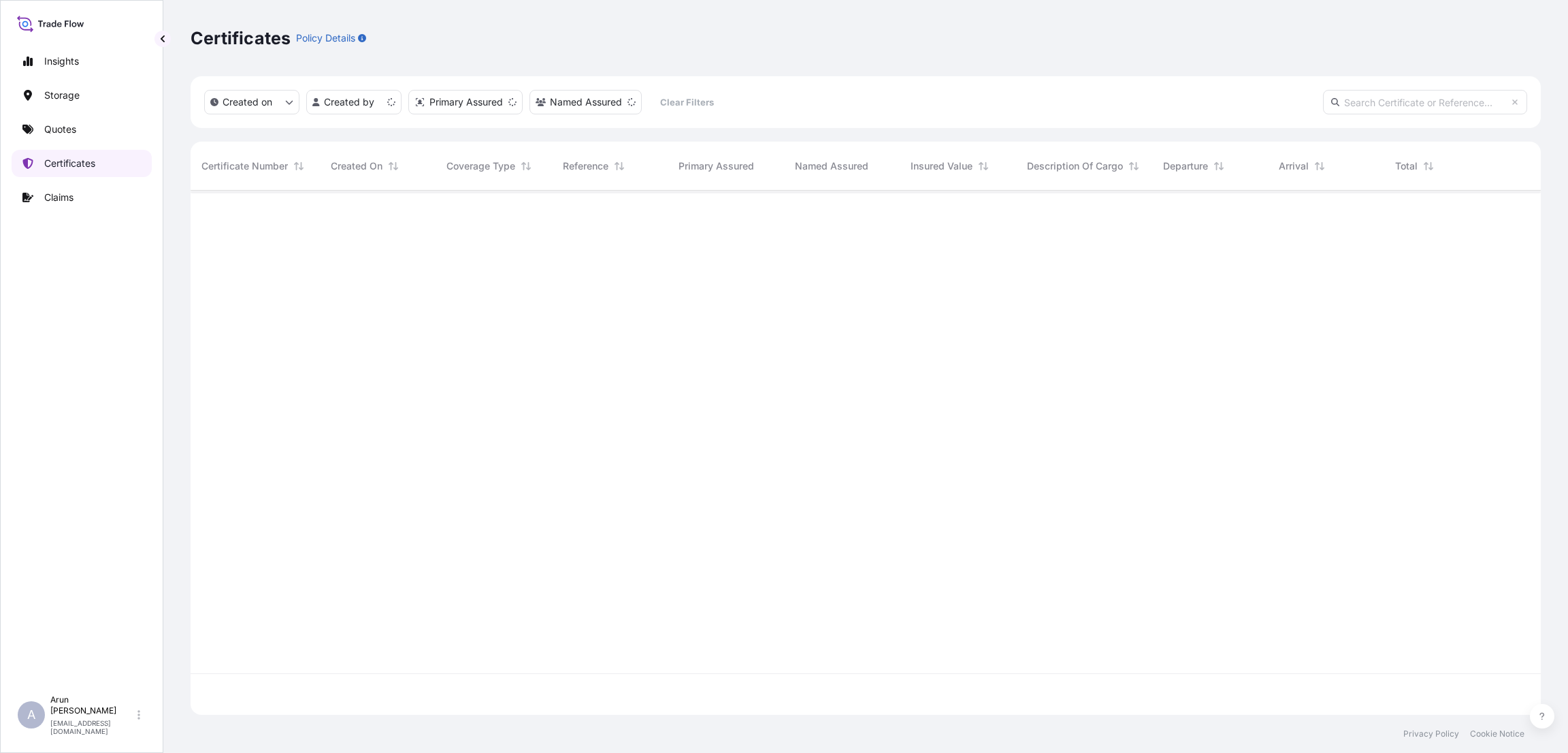
scroll to position [516, 1335]
